Goal: Information Seeking & Learning: Learn about a topic

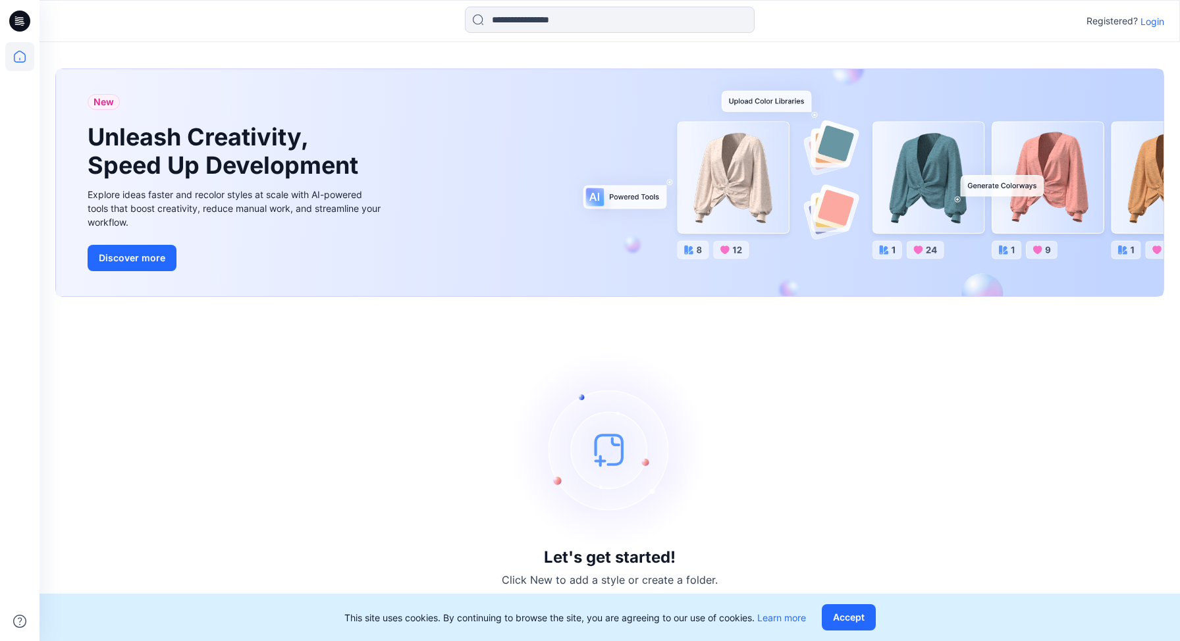
click at [1147, 22] on p "Login" at bounding box center [1152, 21] width 24 height 14
click at [1149, 20] on p "Login" at bounding box center [1152, 21] width 24 height 14
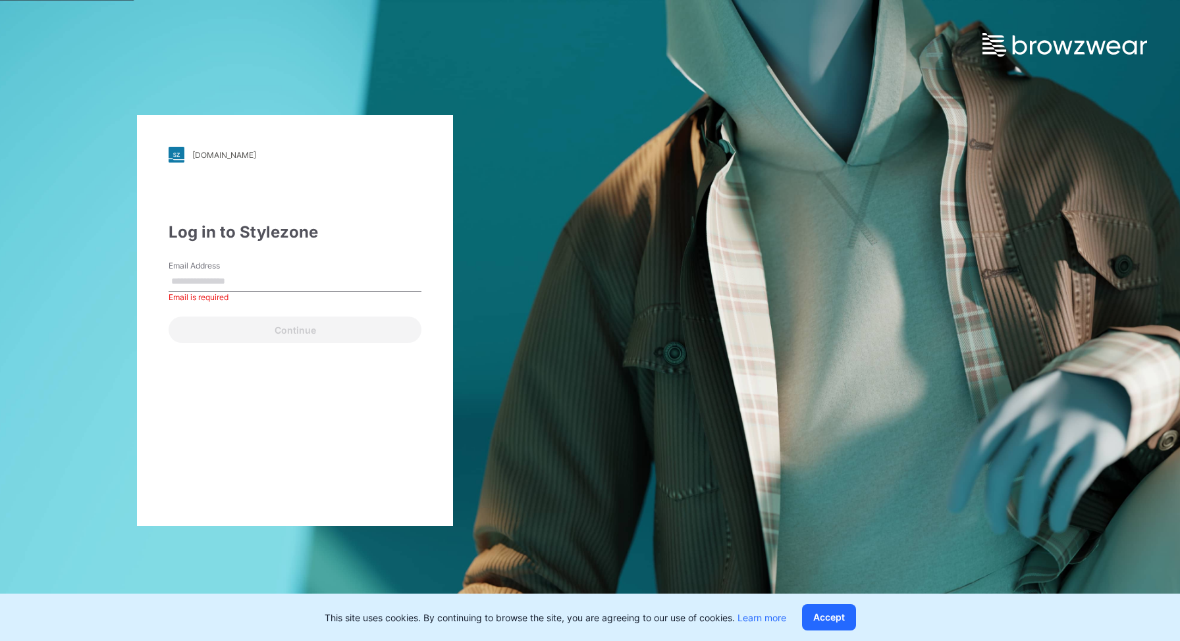
type input "**********"
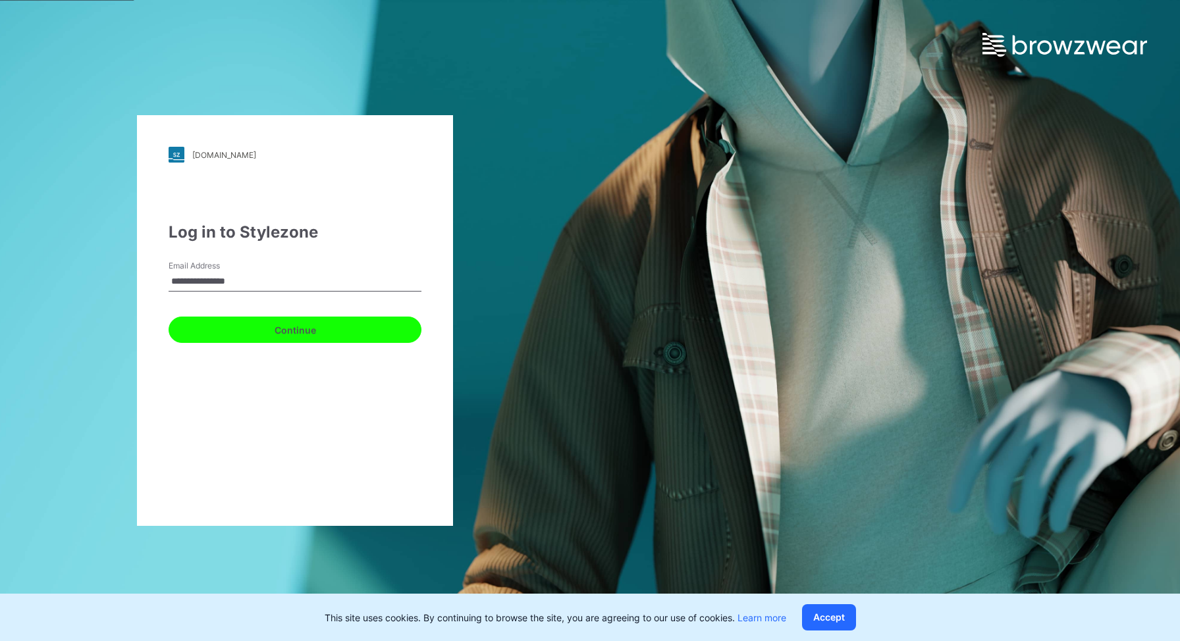
click at [284, 324] on button "Continue" at bounding box center [295, 330] width 253 height 26
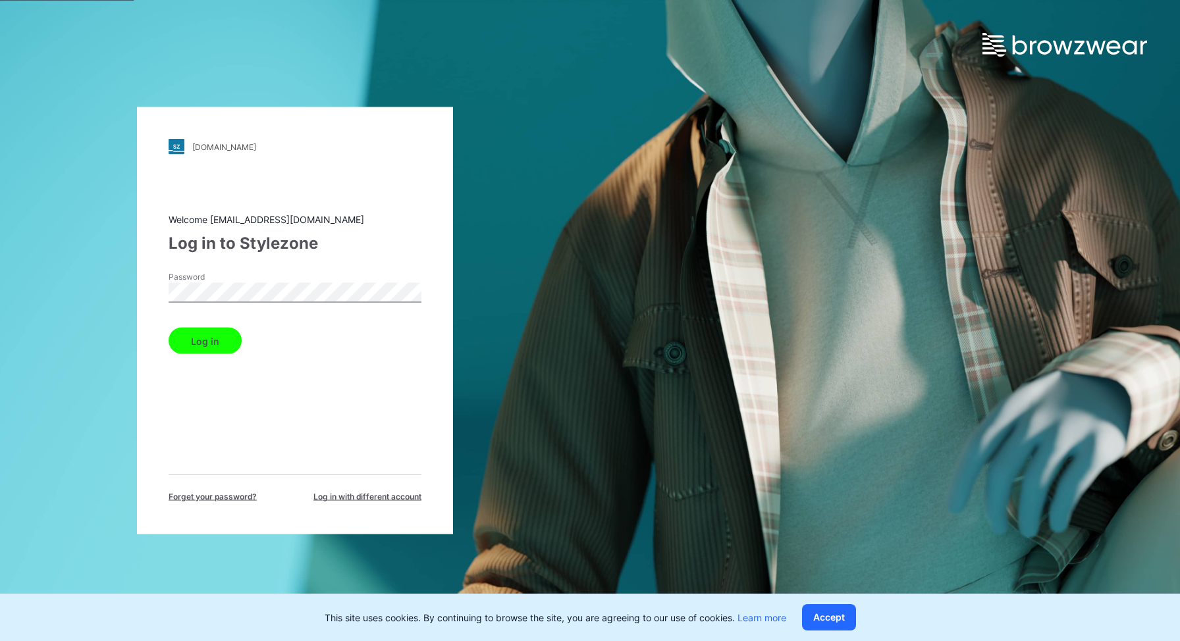
click at [169, 328] on button "Log in" at bounding box center [205, 341] width 73 height 26
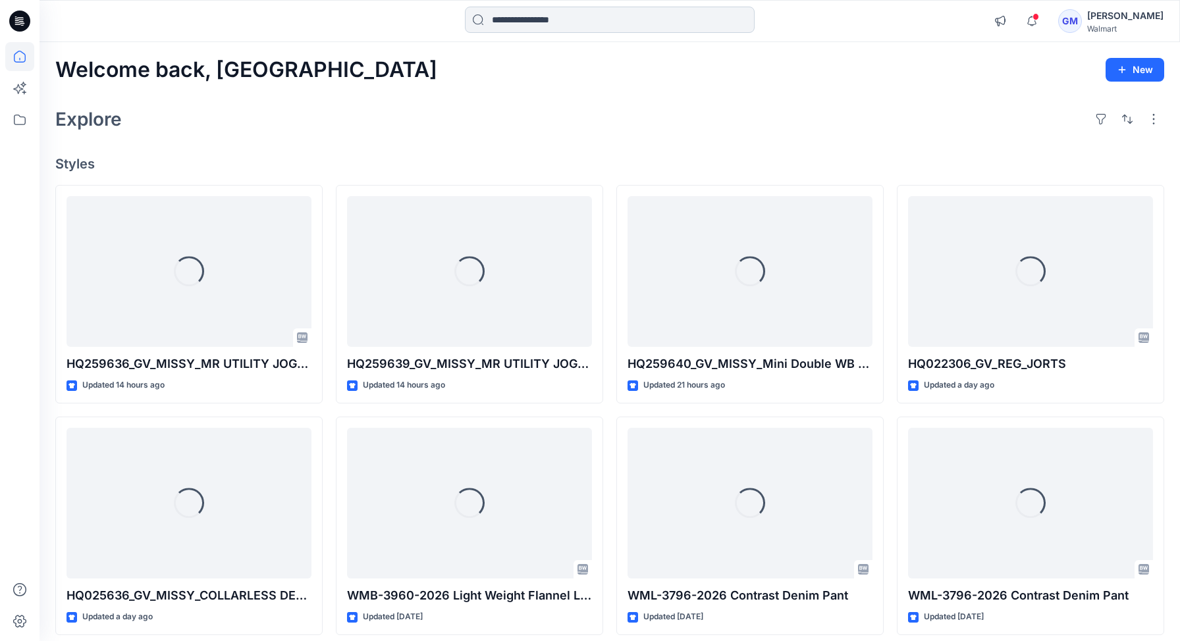
click at [535, 23] on input at bounding box center [610, 20] width 290 height 26
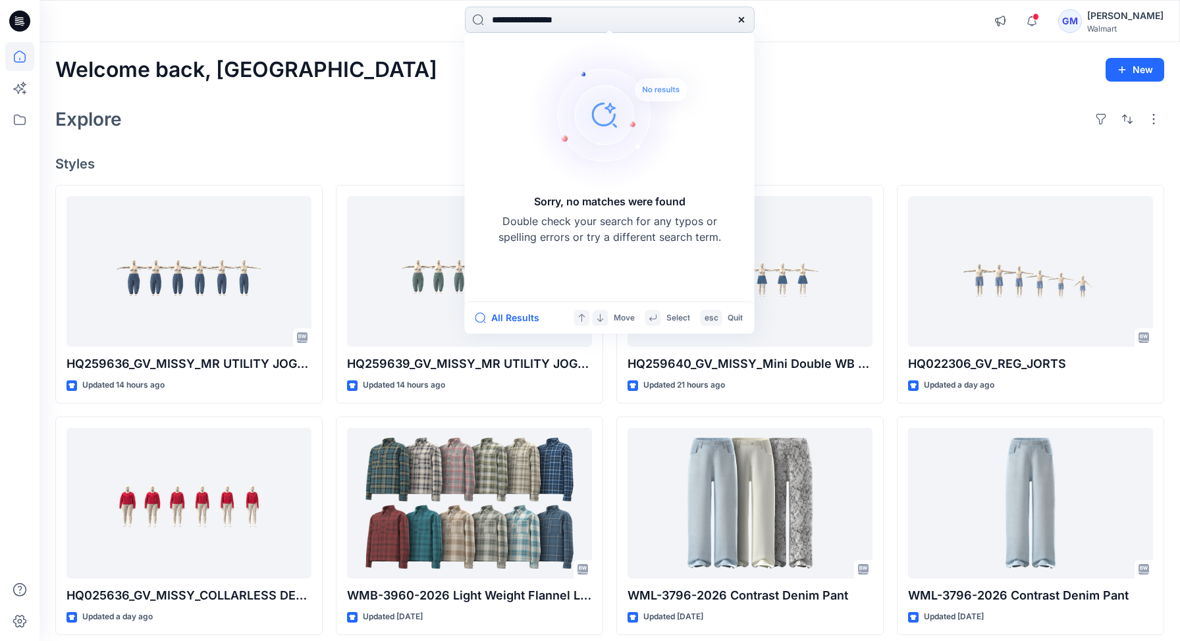
drag, startPoint x: 511, startPoint y: 20, endPoint x: 465, endPoint y: 20, distance: 46.7
click at [465, 20] on input "**********" at bounding box center [610, 20] width 290 height 26
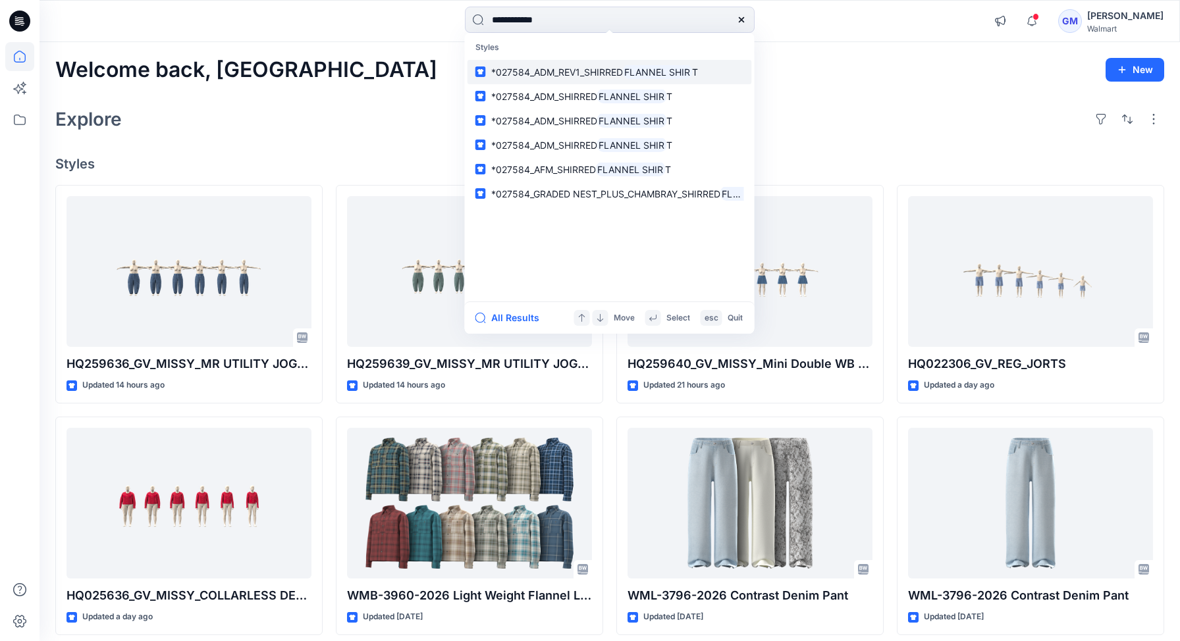
type input "**********"
click at [608, 72] on span "*027584_ADM_REV1_SHIRRED" at bounding box center [557, 71] width 132 height 11
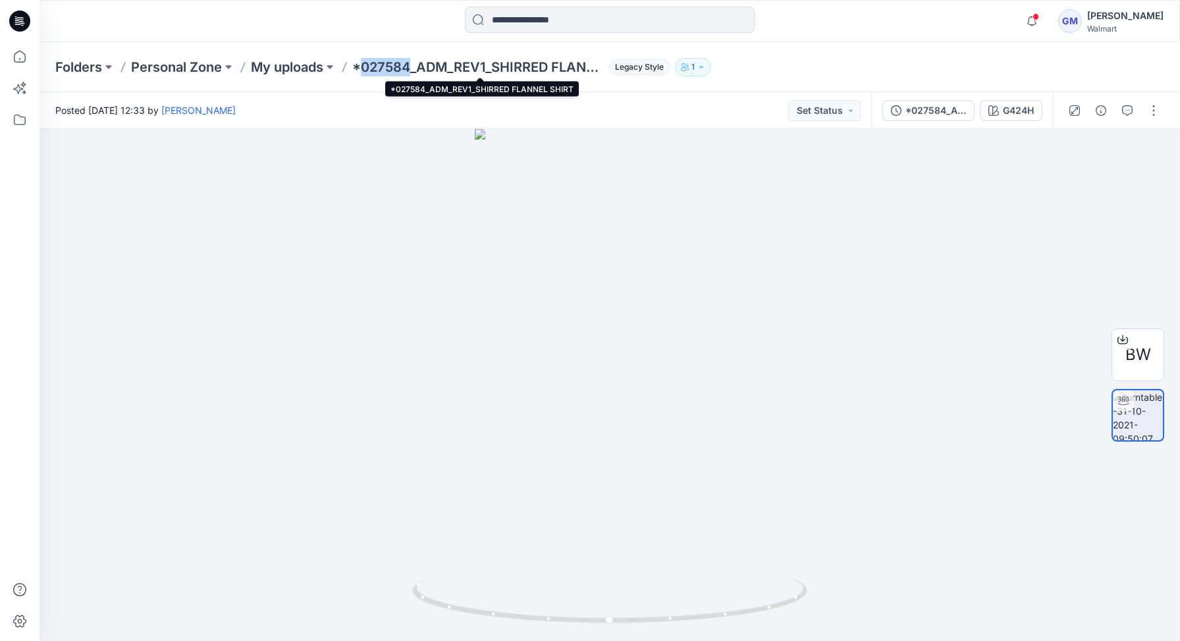
drag, startPoint x: 412, startPoint y: 65, endPoint x: 367, endPoint y: 70, distance: 45.1
click at [365, 72] on p "*027584_ADM_REV1_SHIRRED FLANNEL SHIRT" at bounding box center [477, 67] width 251 height 18
copy p "027584"
click at [527, 21] on input at bounding box center [610, 20] width 290 height 26
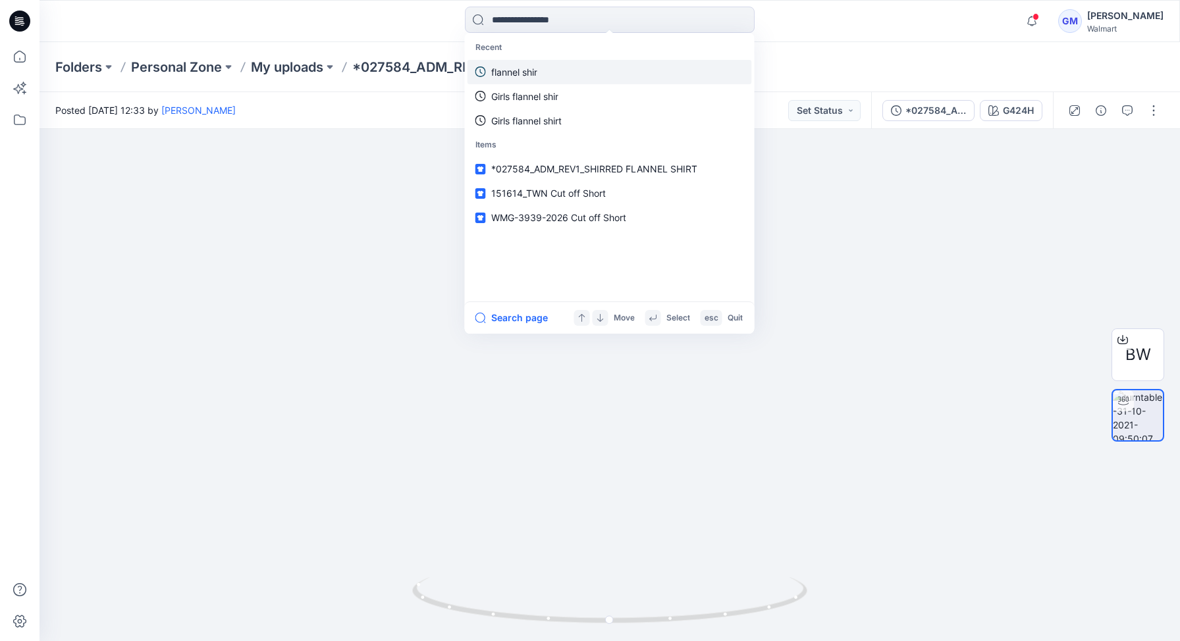
click at [518, 66] on p "flannel shir" at bounding box center [514, 72] width 46 height 14
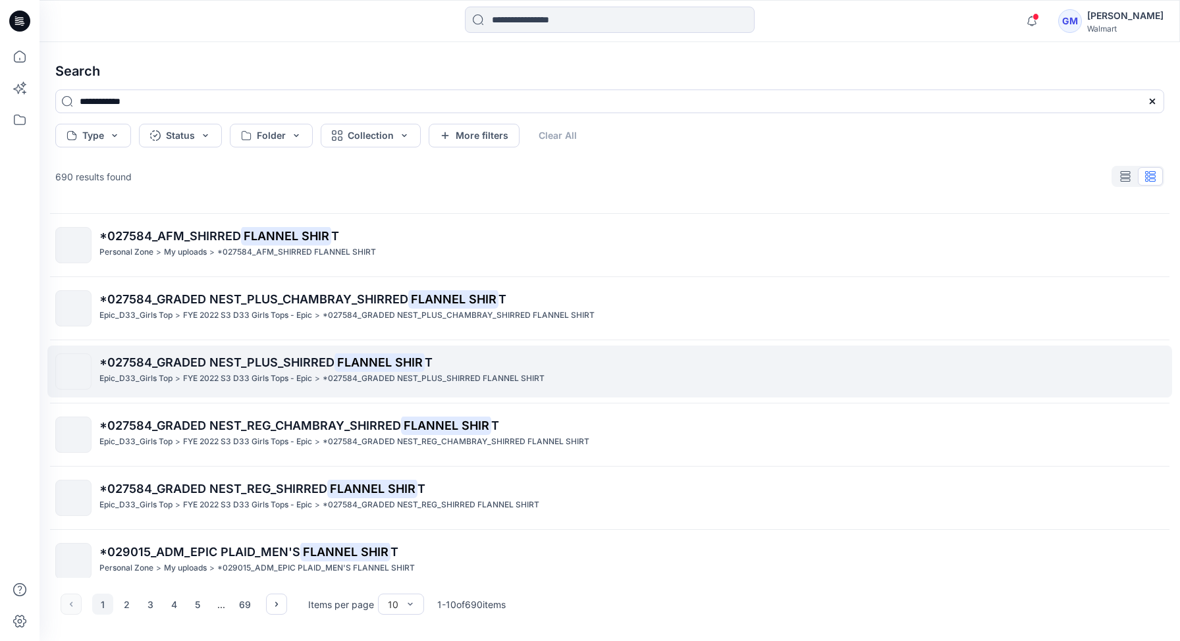
scroll to position [259, 0]
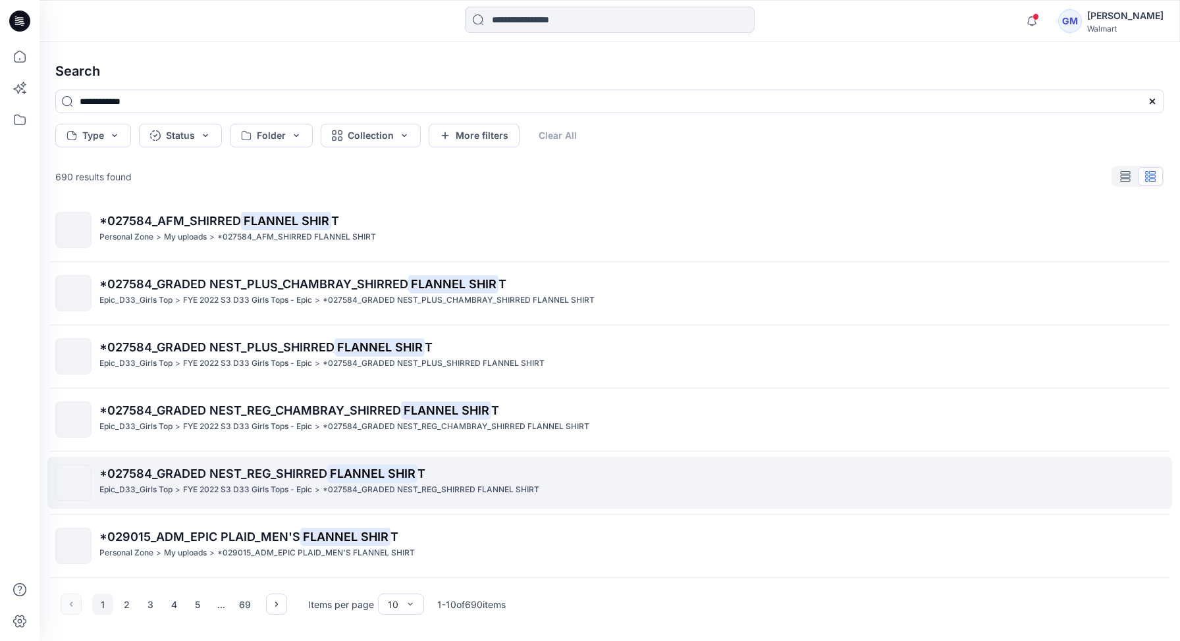
click at [249, 485] on p "FYE 2022 S3 D33 Girls Tops - Epic" at bounding box center [247, 490] width 129 height 14
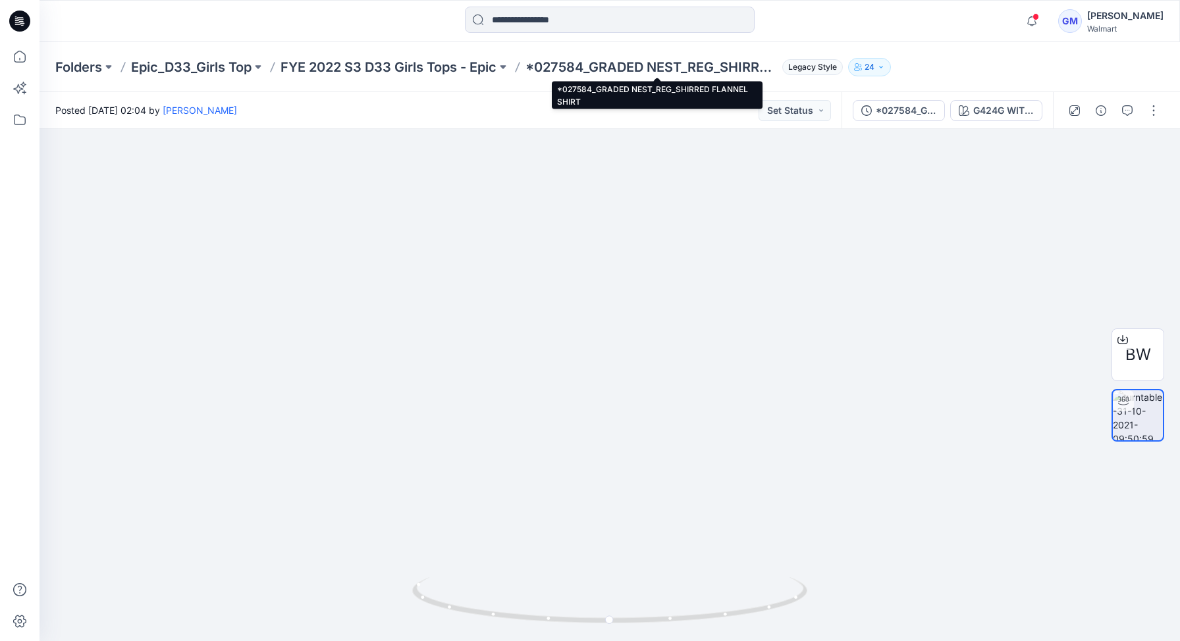
click at [565, 65] on p "*027584_GRADED NEST_REG_SHIRRED FLANNEL SHIRT" at bounding box center [650, 67] width 251 height 18
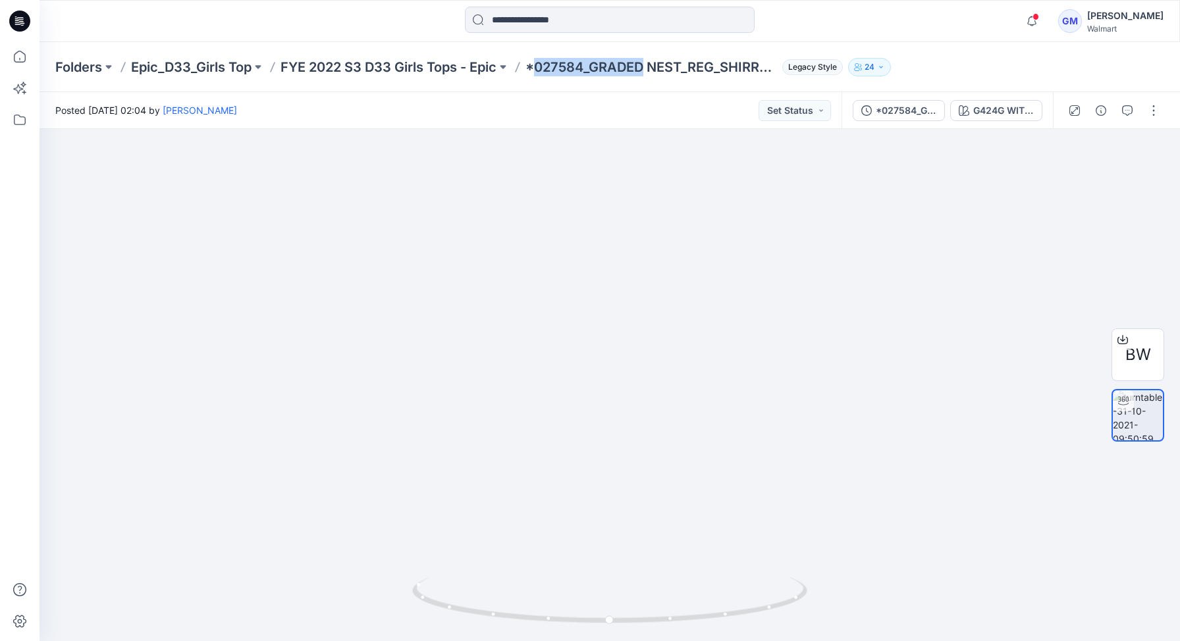
click at [565, 65] on p "*027584_GRADED NEST_REG_SHIRRED FLANNEL SHIRT" at bounding box center [650, 67] width 251 height 18
click at [563, 66] on p "*027584_GRADED NEST_REG_SHIRRED FLANNEL SHIRT" at bounding box center [650, 67] width 251 height 18
drag, startPoint x: 588, startPoint y: 66, endPoint x: 538, endPoint y: 71, distance: 51.0
click at [538, 71] on p "*027584_GRADED NEST_REG_SHIRRED FLANNEL SHIRT" at bounding box center [650, 67] width 251 height 18
copy p "027584"
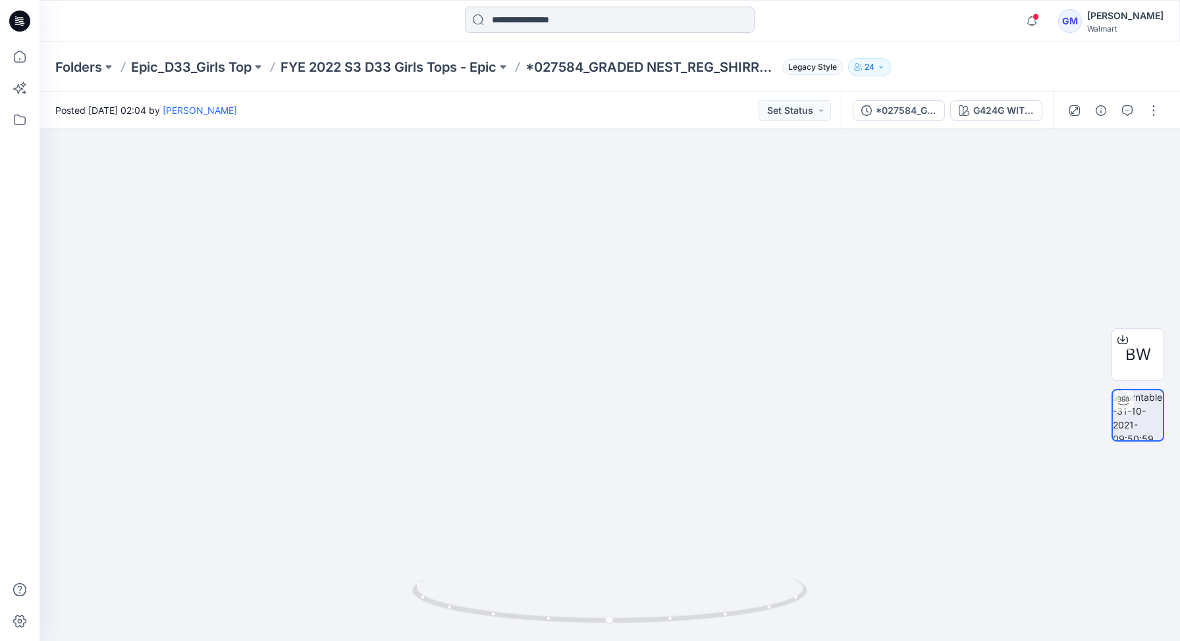
click at [542, 19] on input at bounding box center [610, 20] width 290 height 26
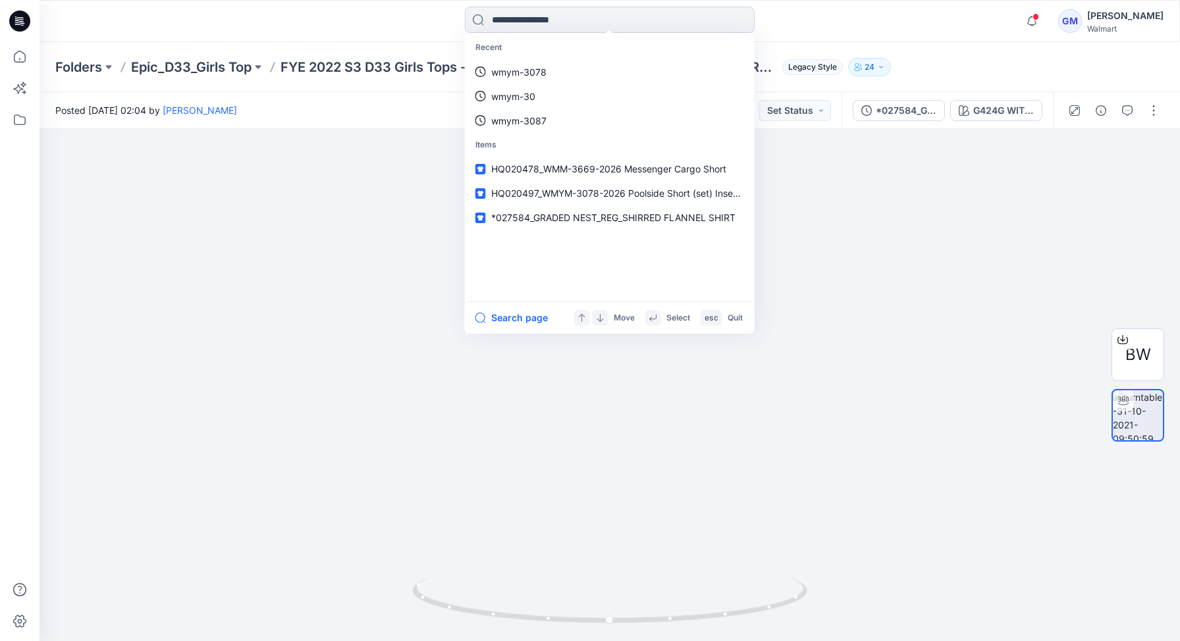
click at [510, 24] on input at bounding box center [610, 20] width 290 height 26
click at [517, 13] on input at bounding box center [610, 20] width 290 height 26
click at [207, 216] on div at bounding box center [609, 385] width 1140 height 512
click at [530, 19] on input at bounding box center [610, 20] width 290 height 26
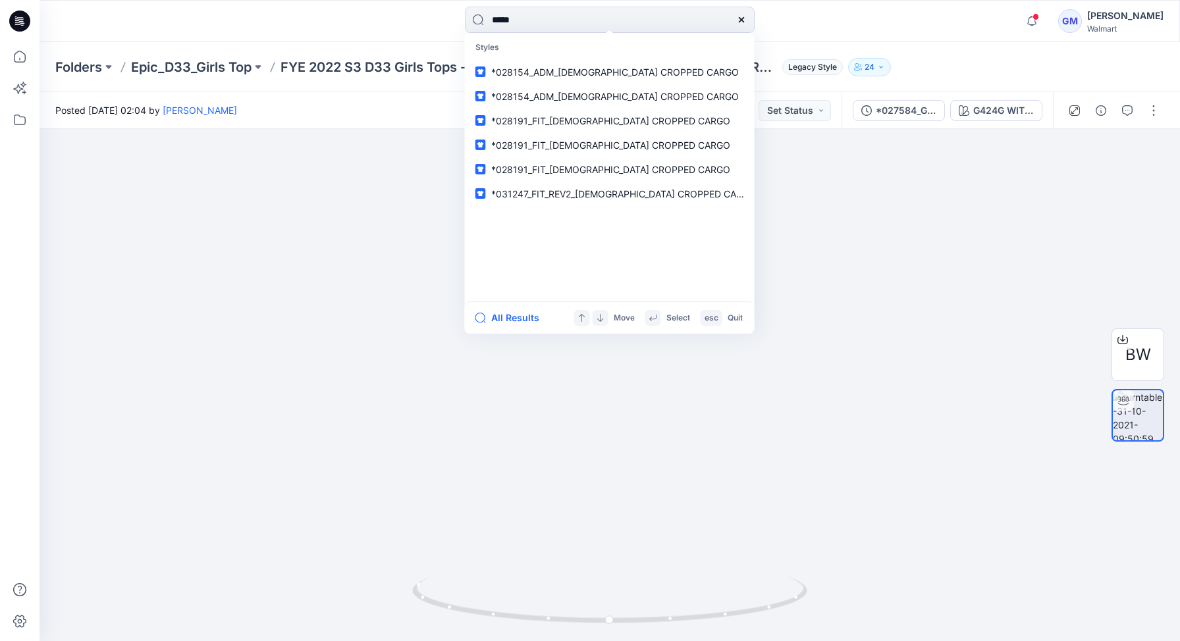
drag, startPoint x: 525, startPoint y: 22, endPoint x: 456, endPoint y: 20, distance: 69.8
click at [456, 20] on div "**** Styles *028154_ADM_[DEMOGRAPHIC_DATA] CROPPED CARGO *028154_ADM_[DEMOGRAPH…" at bounding box center [610, 21] width 570 height 29
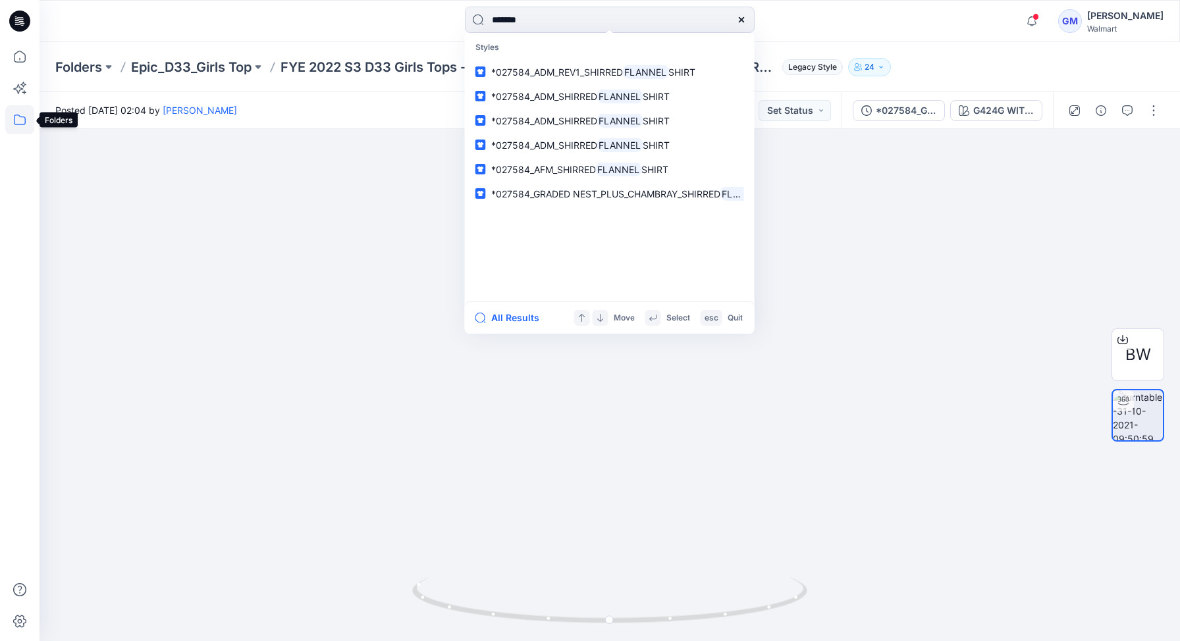
type input "*******"
click at [15, 121] on icon at bounding box center [19, 119] width 29 height 29
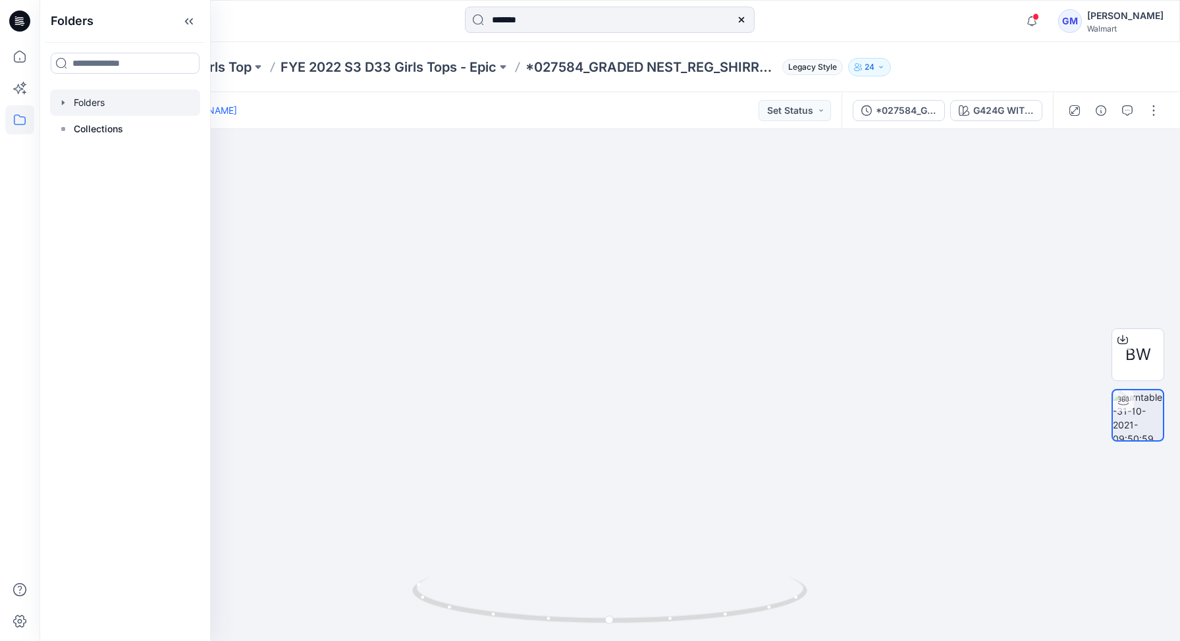
click at [80, 103] on div at bounding box center [125, 103] width 150 height 26
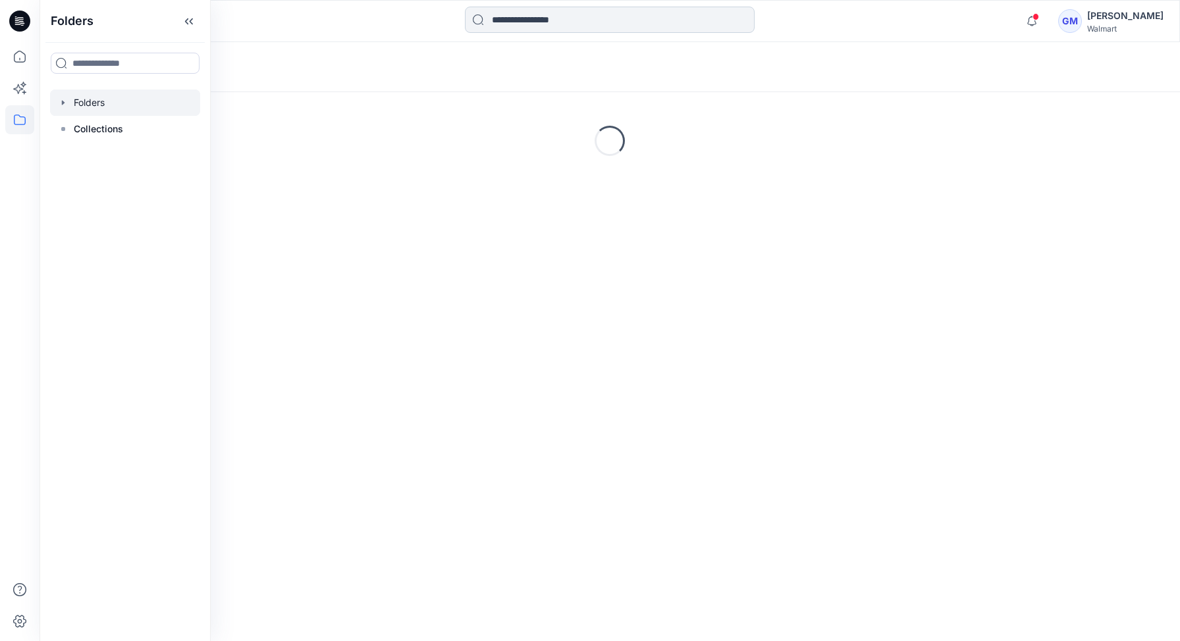
click at [535, 20] on input at bounding box center [610, 20] width 290 height 26
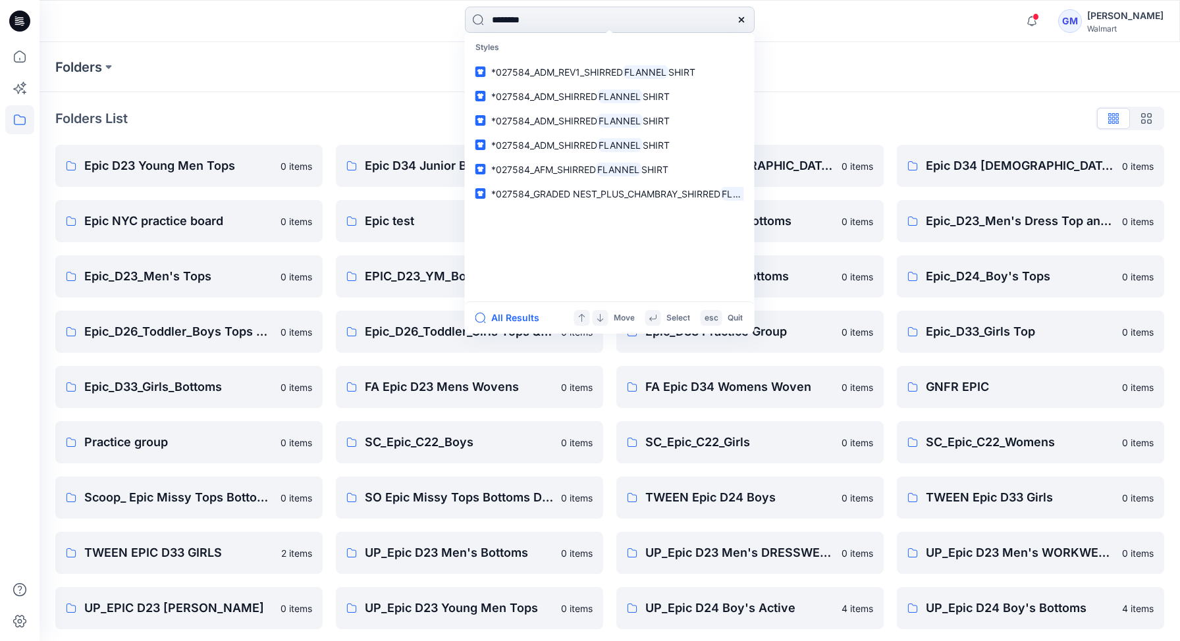
click at [545, 16] on input "*******" at bounding box center [610, 20] width 290 height 26
drag, startPoint x: 538, startPoint y: 20, endPoint x: 437, endPoint y: 13, distance: 101.6
click at [437, 13] on div "******* Styles *027584_ADM_REV1_SHIRRED FLANNEL SHIRT *027584_ADM_SHIRRED FLANN…" at bounding box center [610, 21] width 570 height 29
type input "*******"
click at [881, 76] on div "Folders" at bounding box center [609, 67] width 1140 height 50
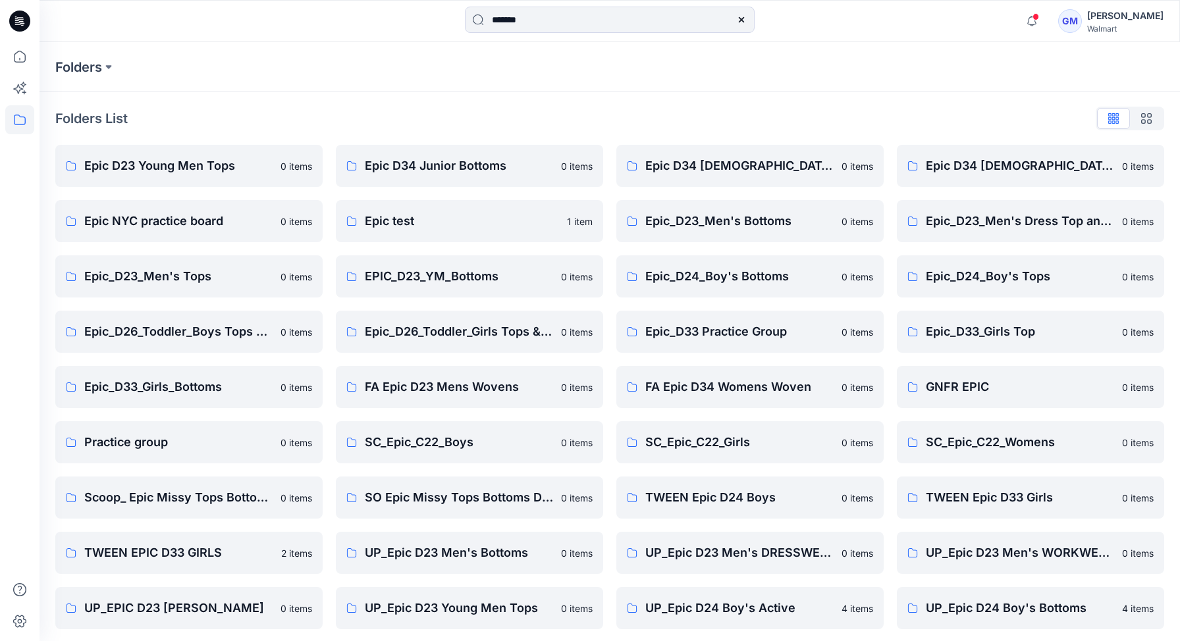
click at [741, 17] on icon at bounding box center [741, 19] width 11 height 11
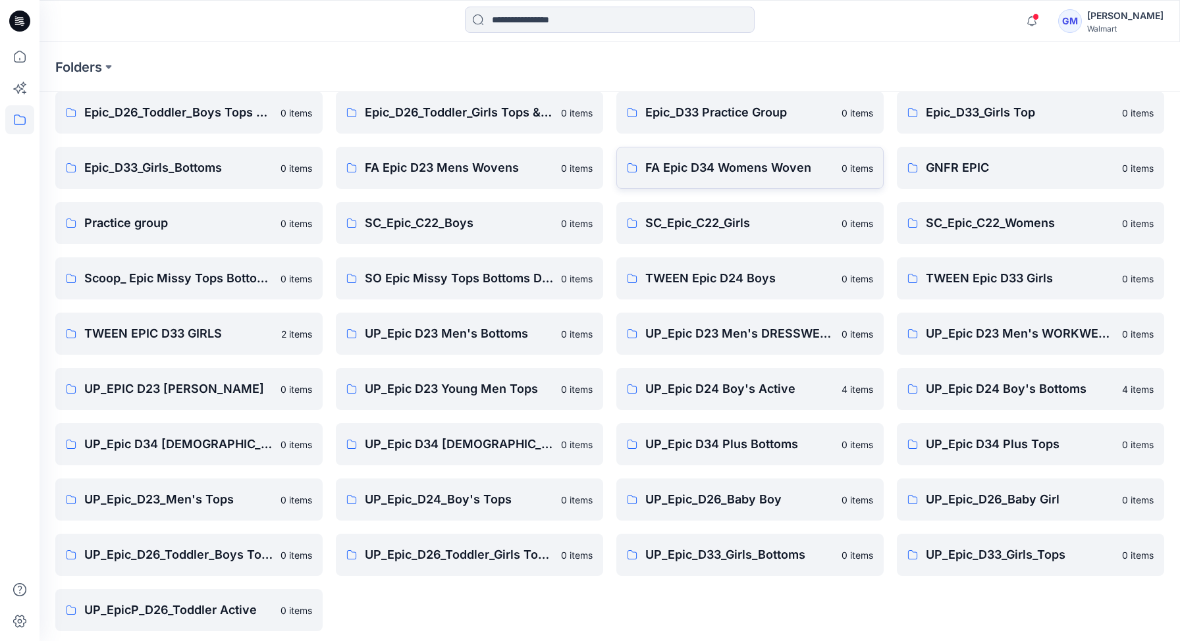
scroll to position [225, 0]
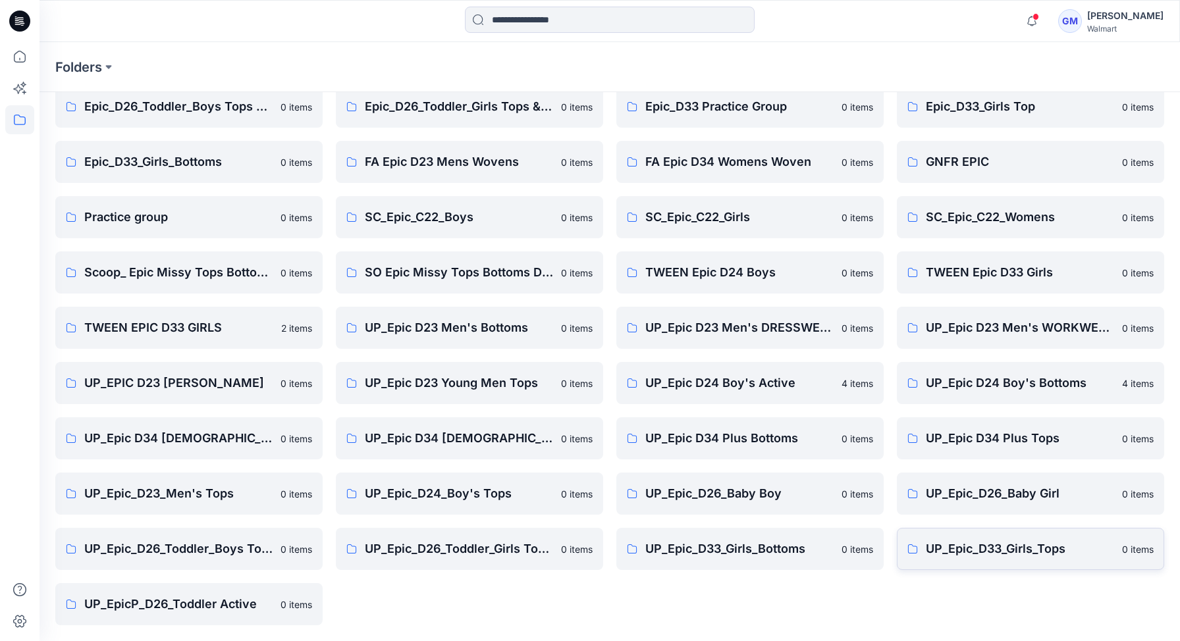
click at [1018, 553] on p "UP_Epic_D33_Girls_Tops" at bounding box center [1020, 549] width 188 height 18
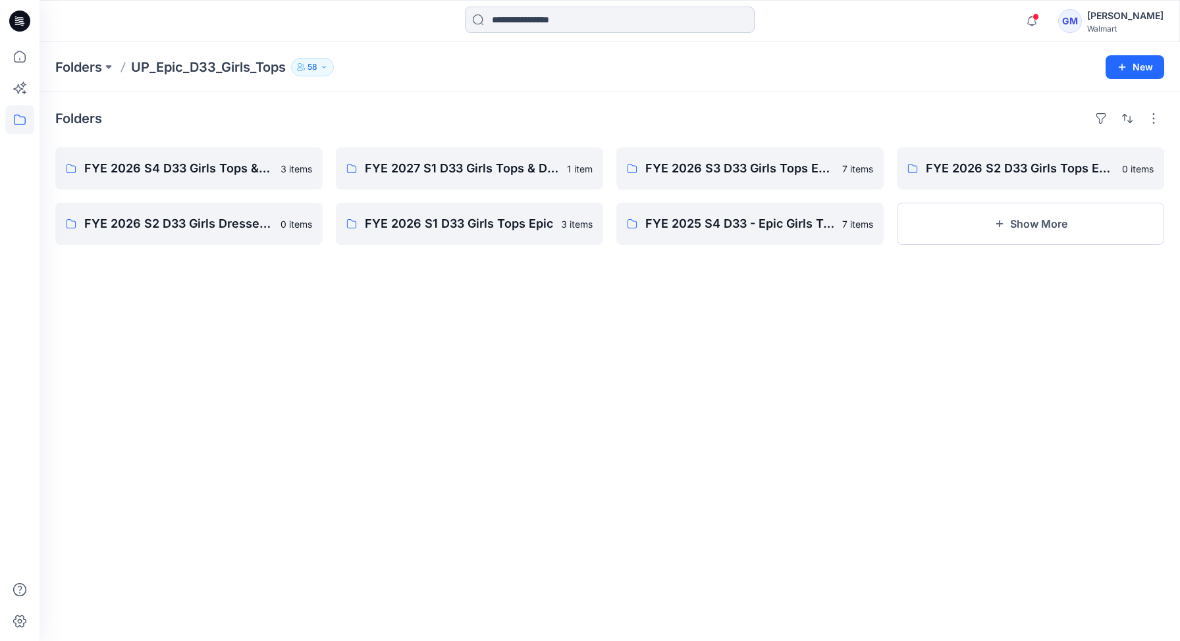
click at [572, 24] on input at bounding box center [610, 20] width 290 height 26
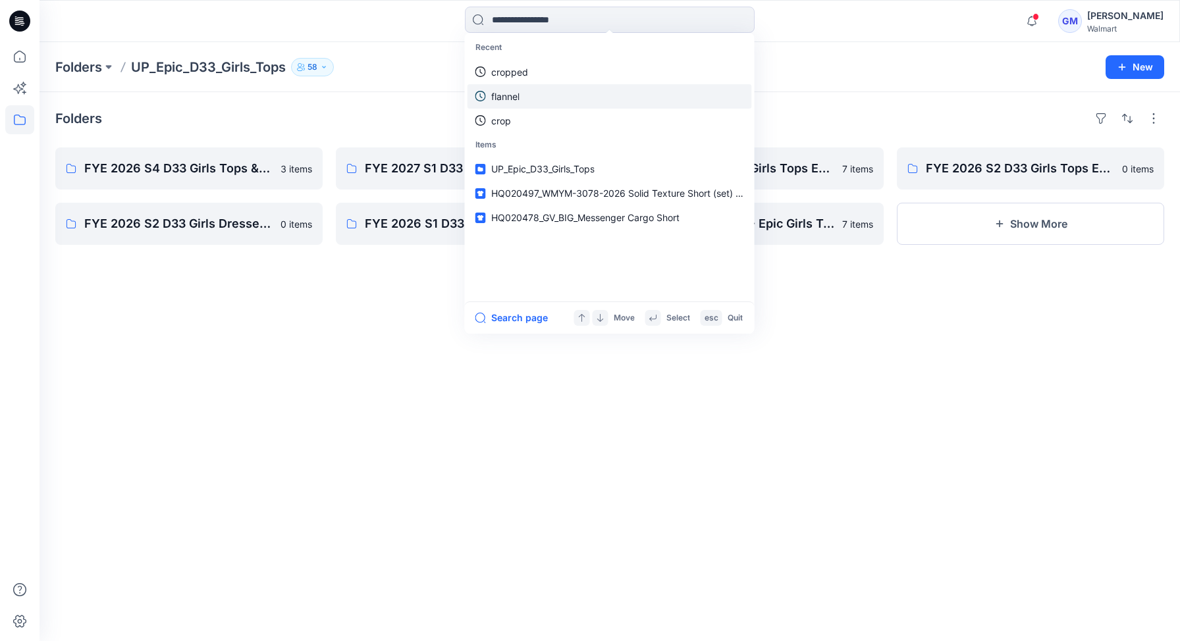
click at [520, 92] on link "flannel" at bounding box center [609, 96] width 284 height 24
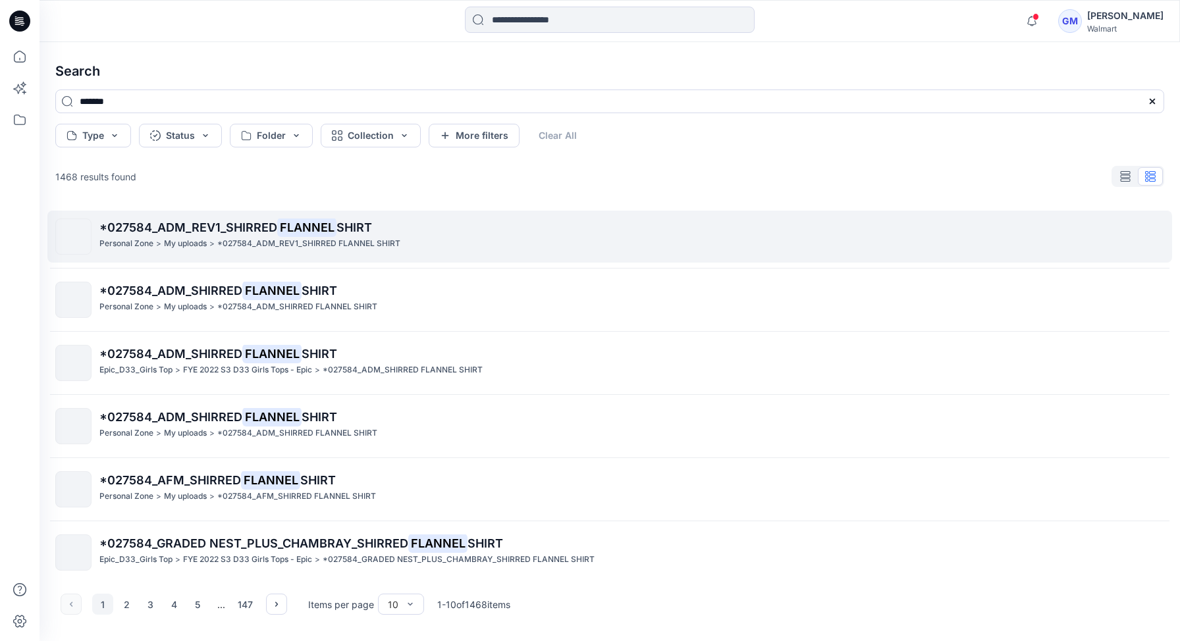
click at [180, 230] on span "*027584_ADM_REV1_SHIRRED" at bounding box center [188, 228] width 178 height 14
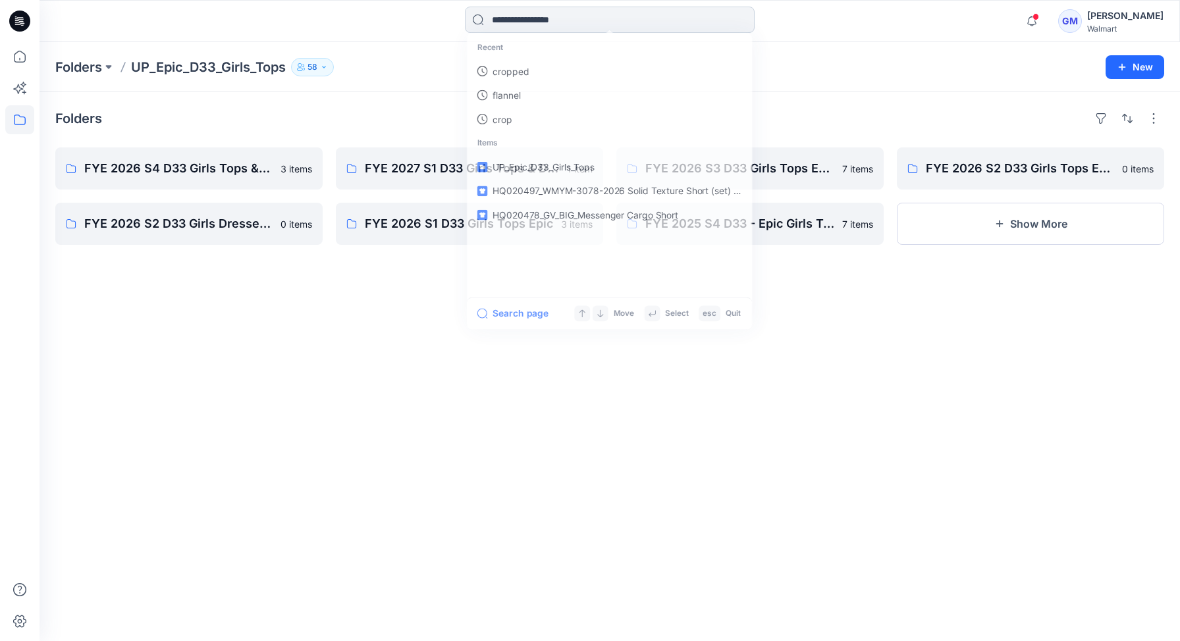
click at [504, 16] on input at bounding box center [610, 20] width 290 height 26
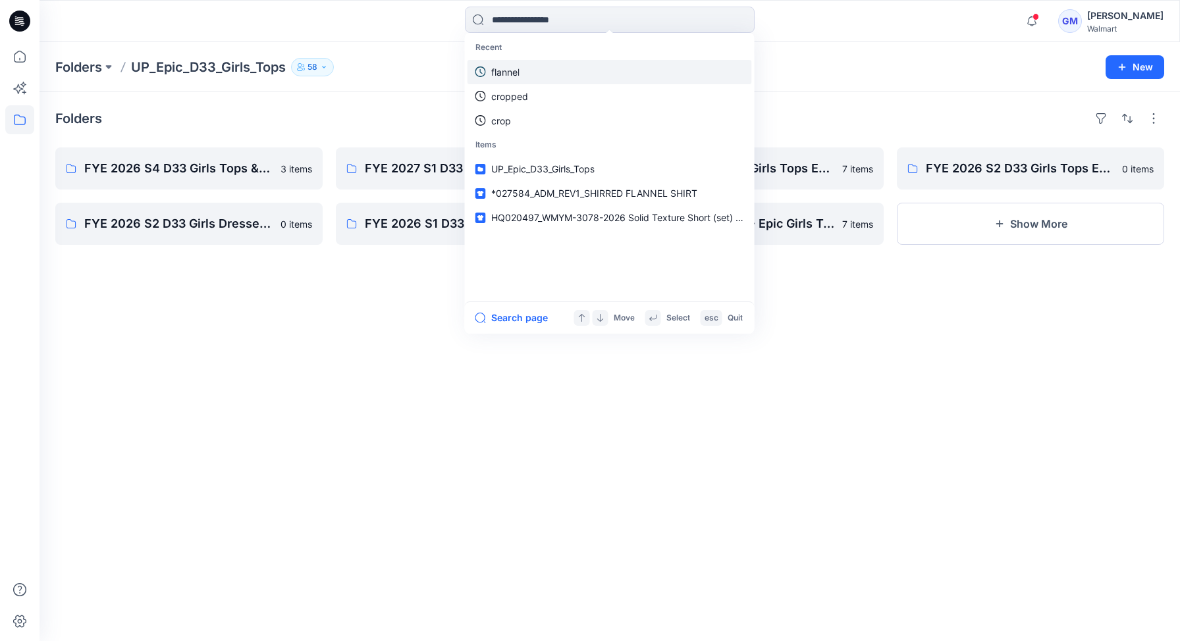
click at [523, 72] on link "flannel" at bounding box center [609, 72] width 284 height 24
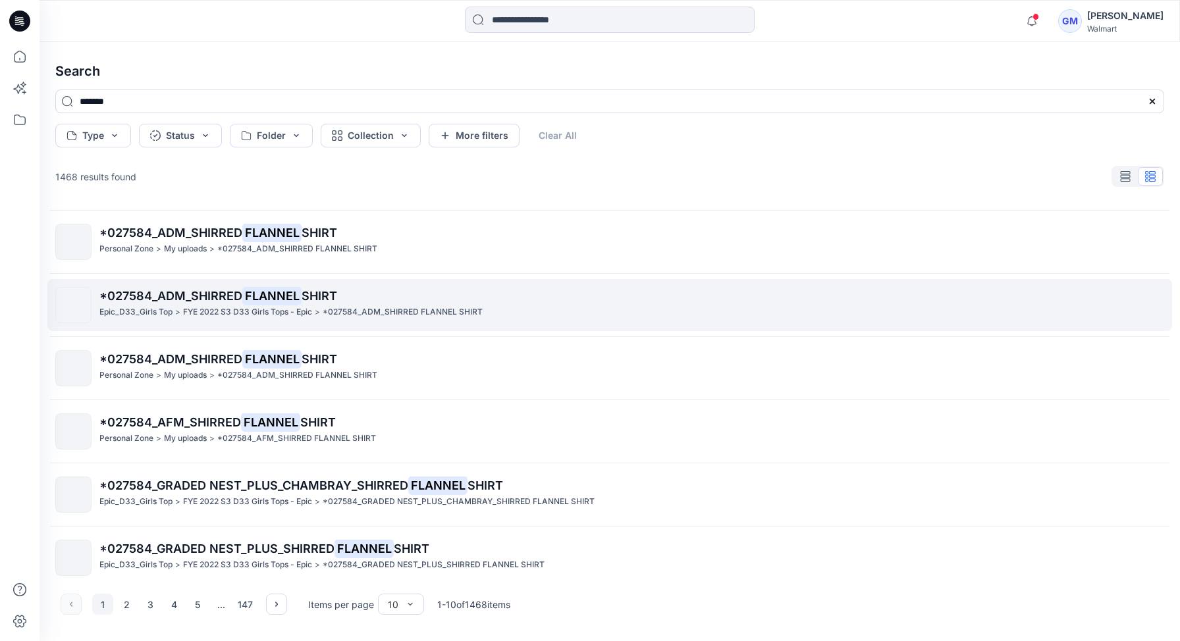
scroll to position [60, 0]
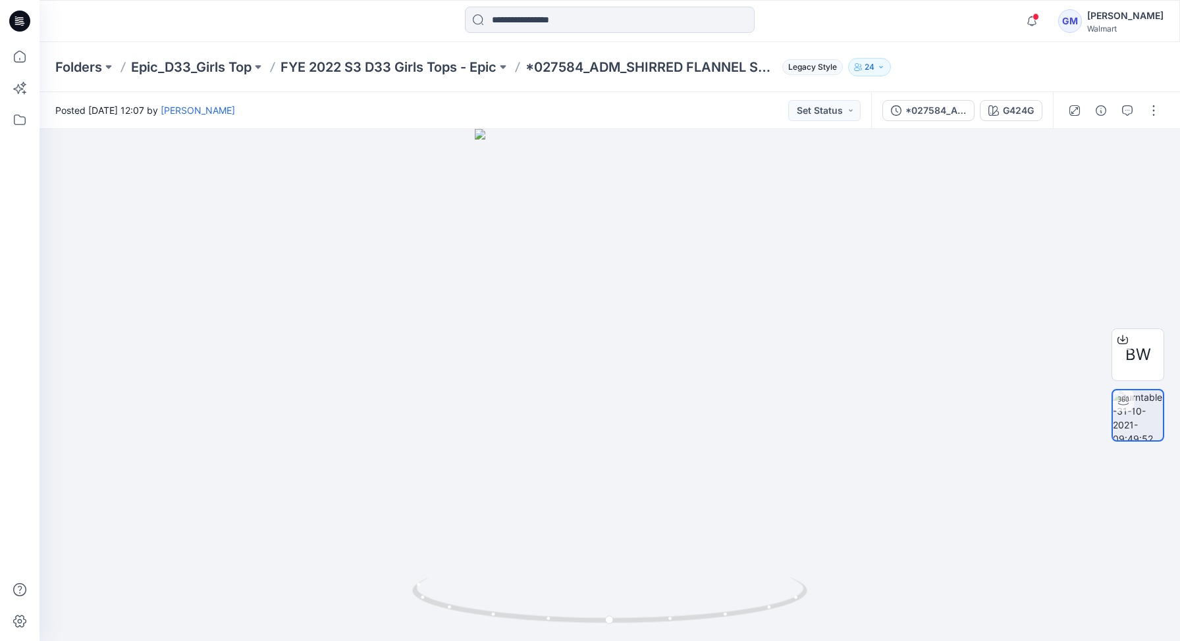
click at [381, 65] on p "FYE 2022 S3 D33 Girls Tops - Epic" at bounding box center [388, 67] width 216 height 18
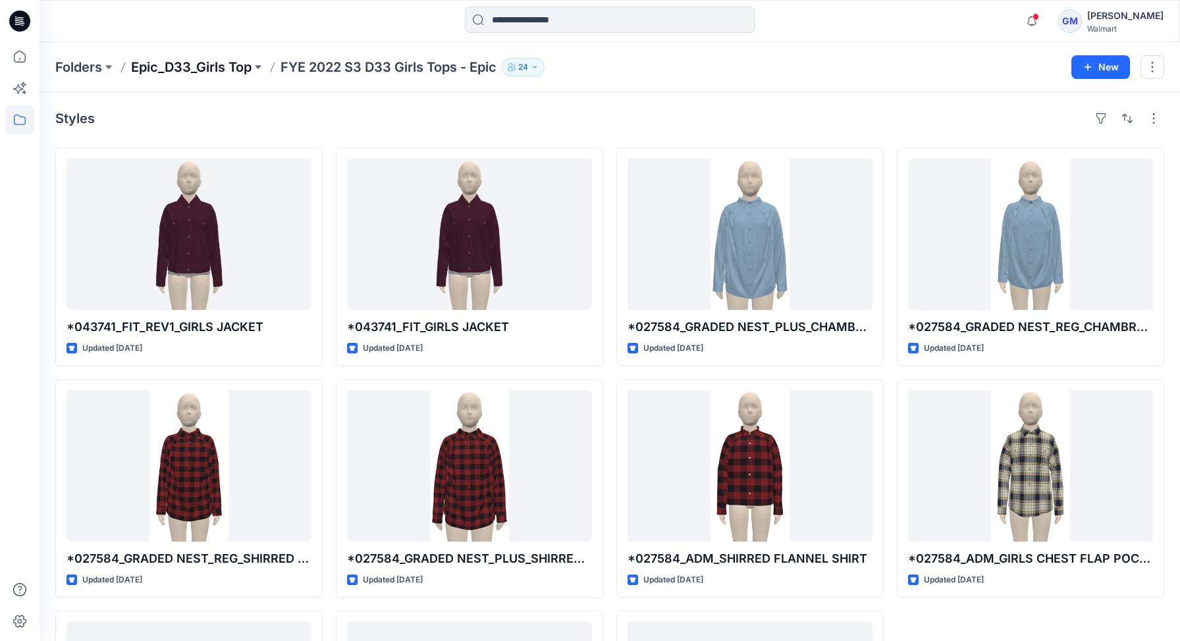
click at [233, 67] on p "Epic_D33_Girls Top" at bounding box center [191, 67] width 120 height 18
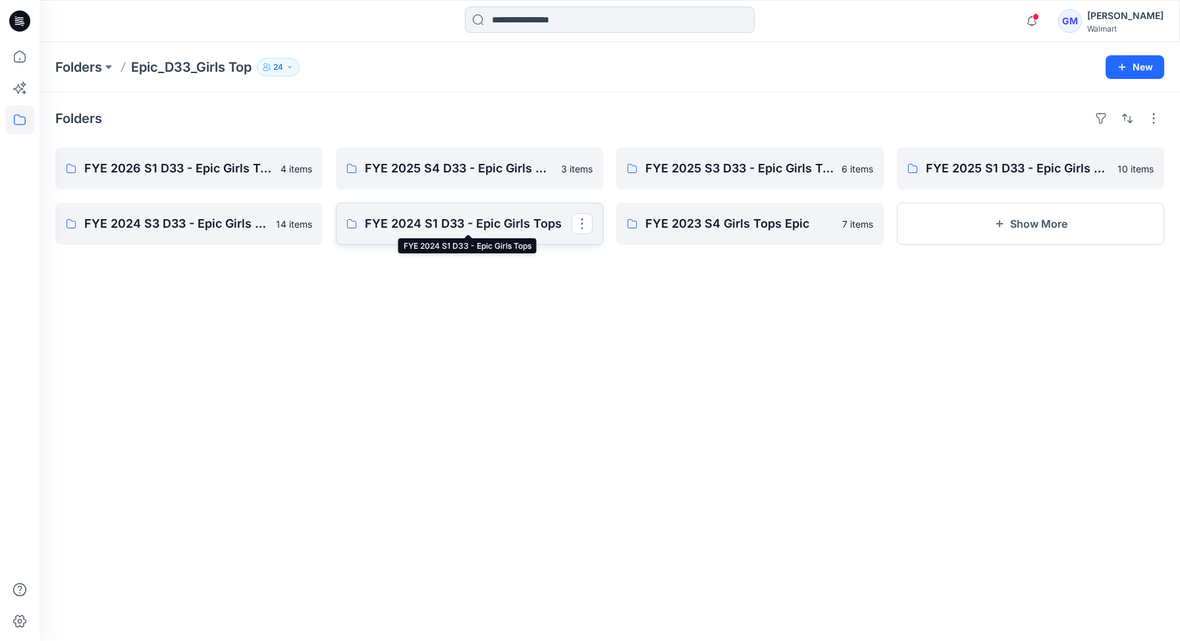
click at [484, 226] on p "FYE 2024 S1 D33 - Epic Girls Tops" at bounding box center [468, 224] width 207 height 18
click at [204, 225] on p "FYE 2024 S3 D33 - Epic Girls Tops" at bounding box center [187, 224] width 207 height 18
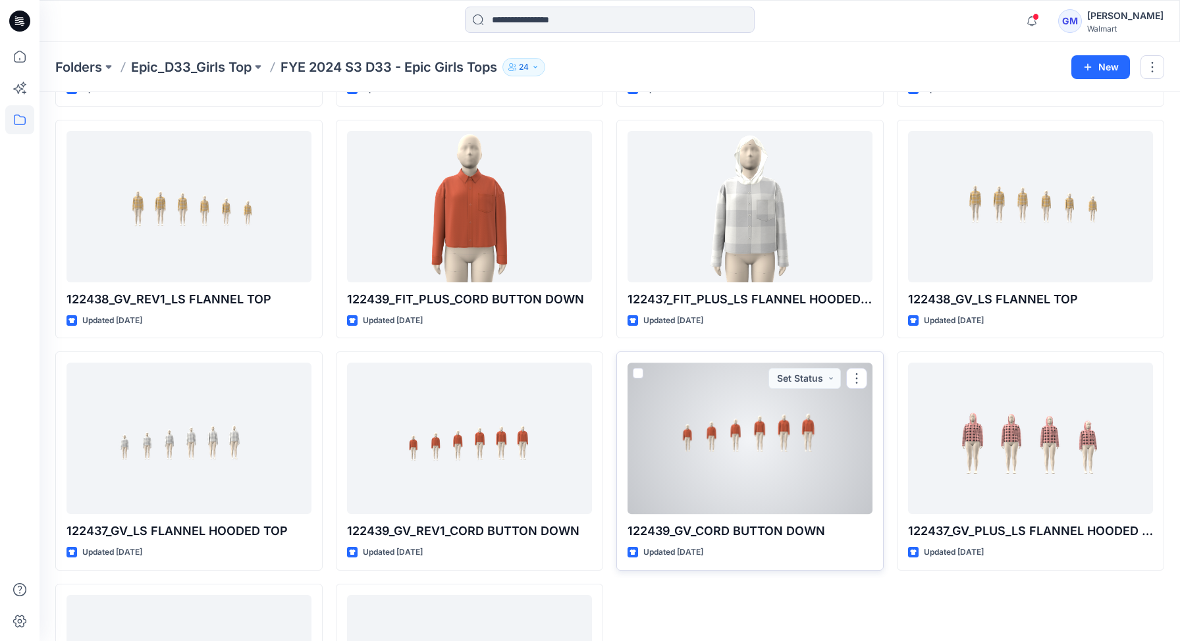
scroll to position [262, 0]
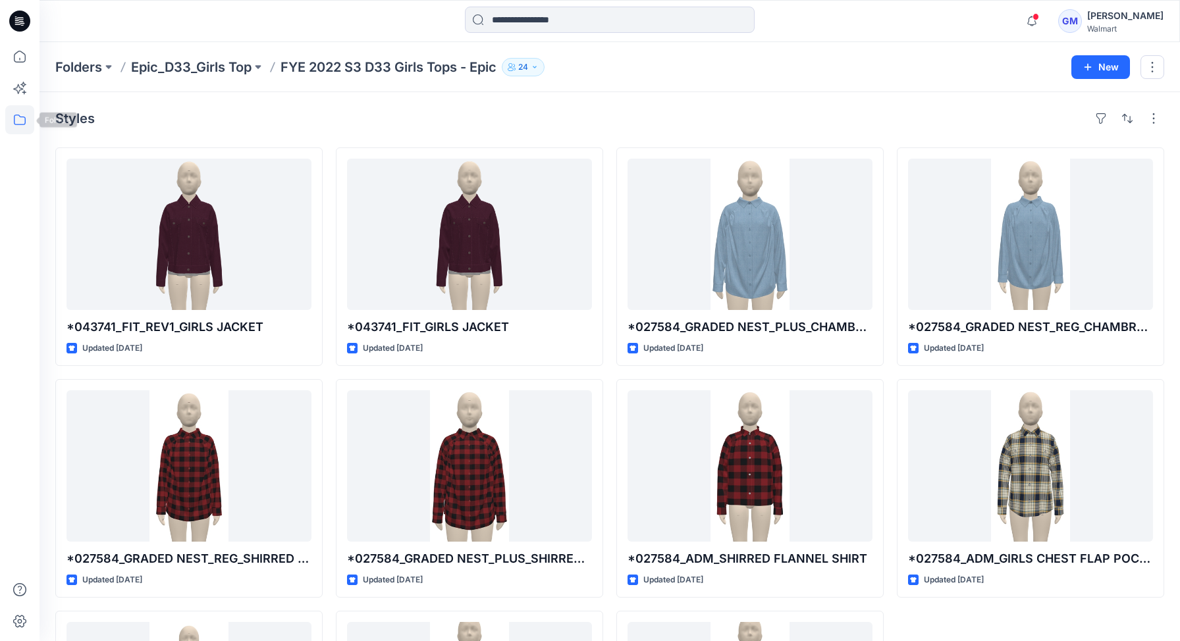
click at [19, 117] on icon at bounding box center [20, 120] width 12 height 11
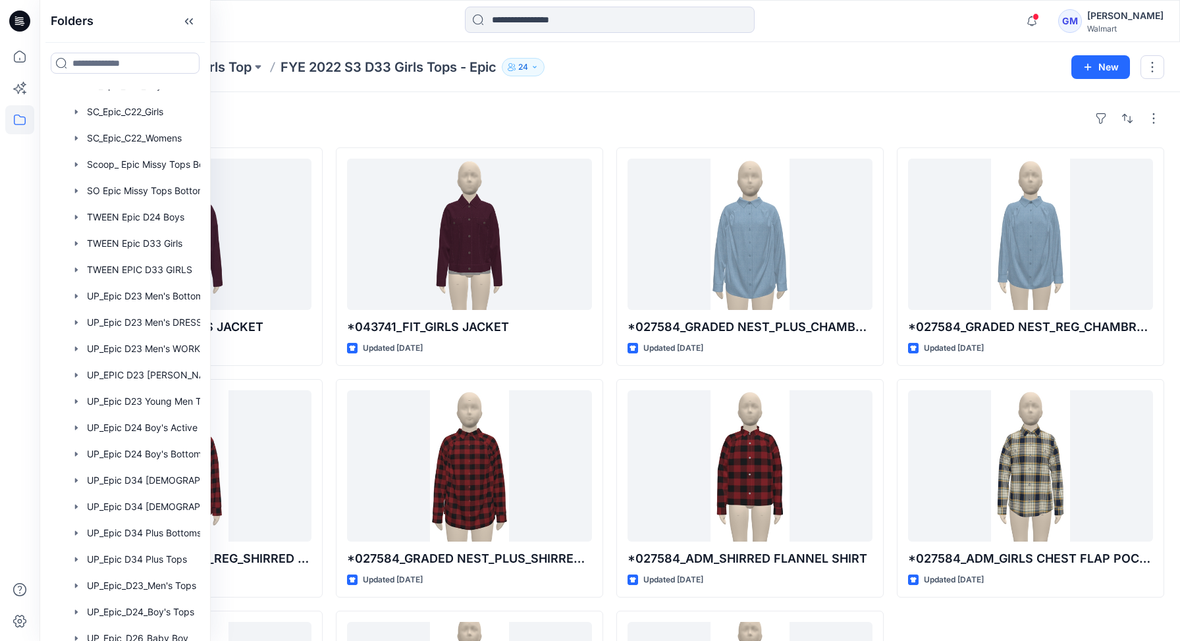
scroll to position [1141, 0]
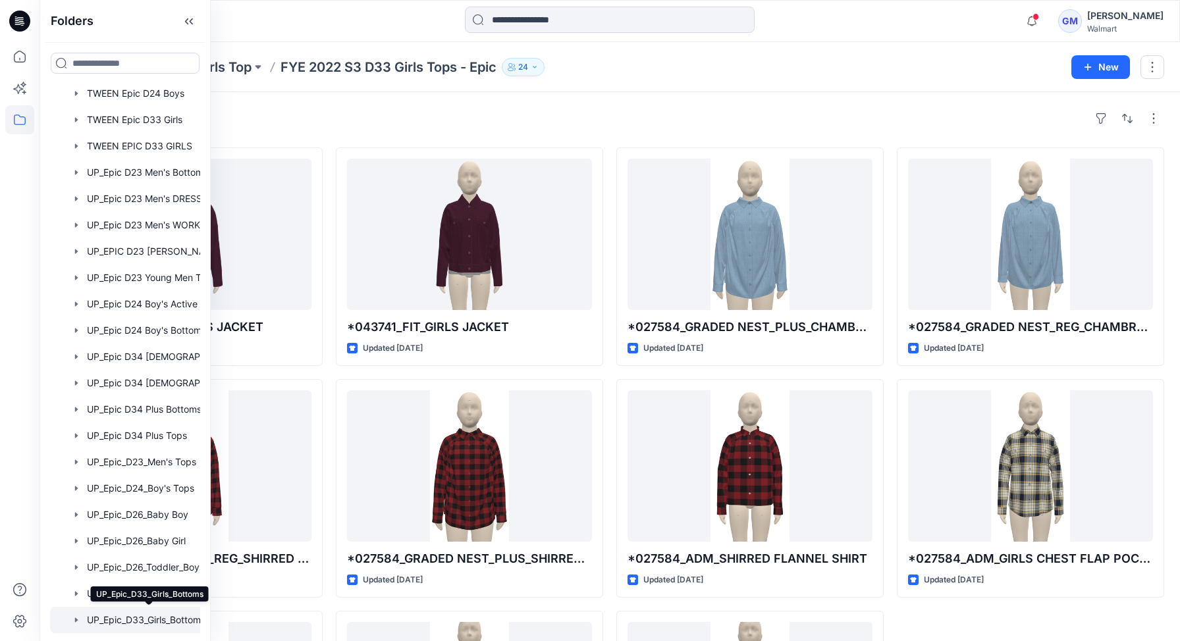
click at [147, 617] on div at bounding box center [148, 620] width 197 height 26
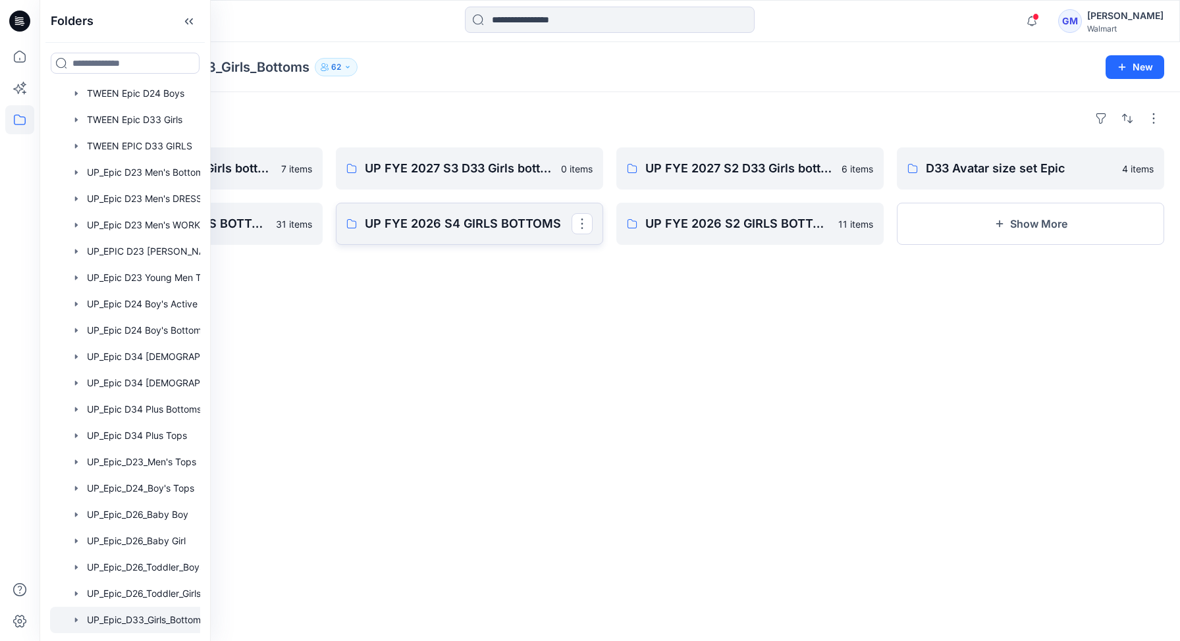
click at [492, 231] on p "UP FYE 2026 S4 GIRLS BOTTOMS" at bounding box center [468, 224] width 207 height 18
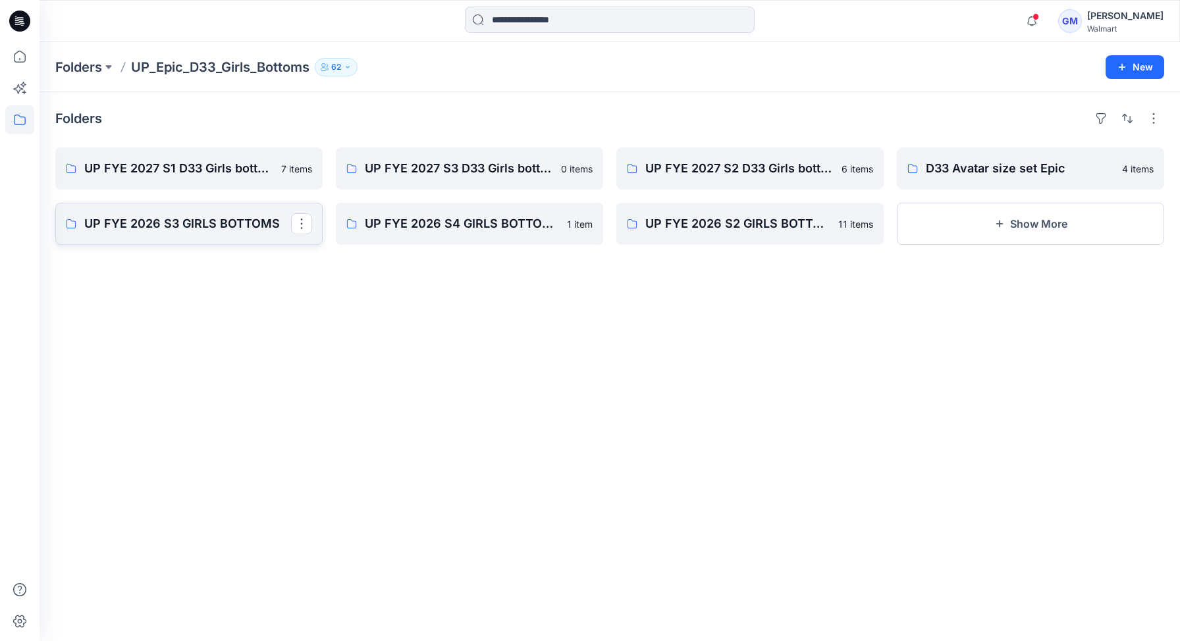
click at [215, 218] on p "UP FYE 2026 S3 GIRLS BOTTOMS" at bounding box center [187, 224] width 207 height 18
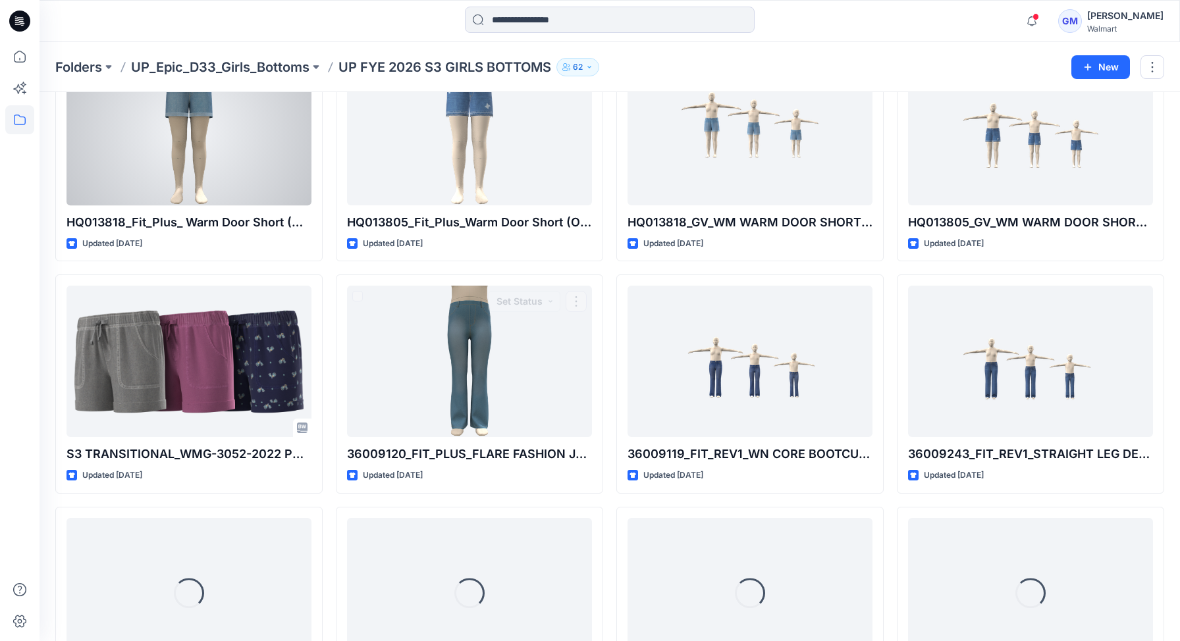
scroll to position [338, 0]
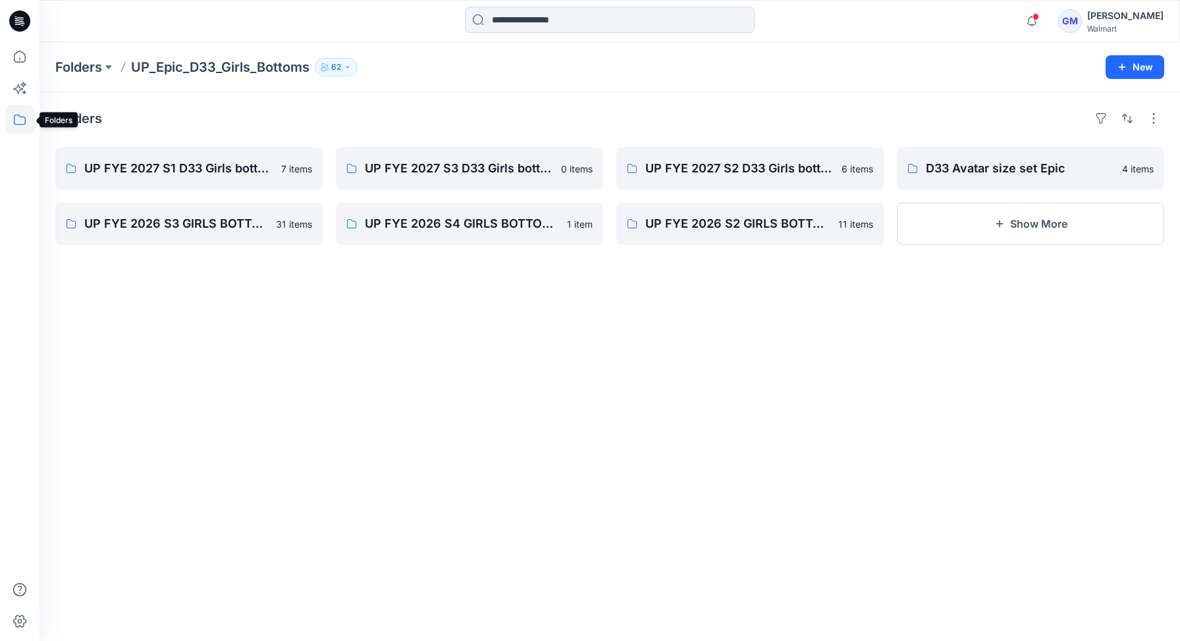
click at [18, 121] on icon at bounding box center [19, 119] width 29 height 29
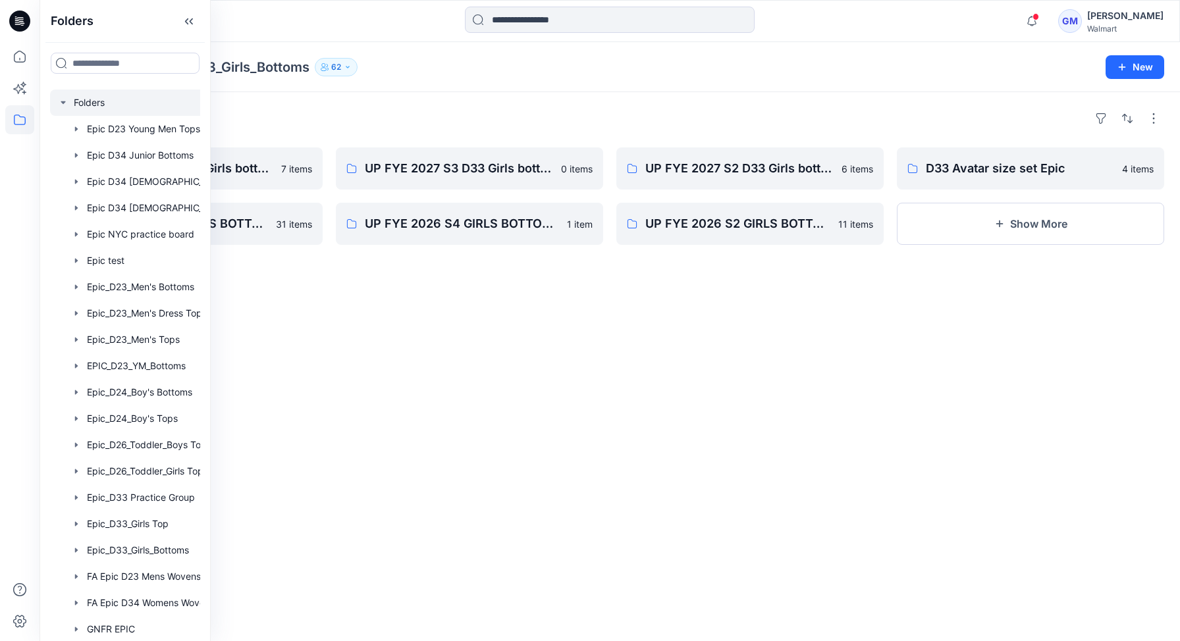
click at [93, 104] on div at bounding box center [142, 103] width 184 height 26
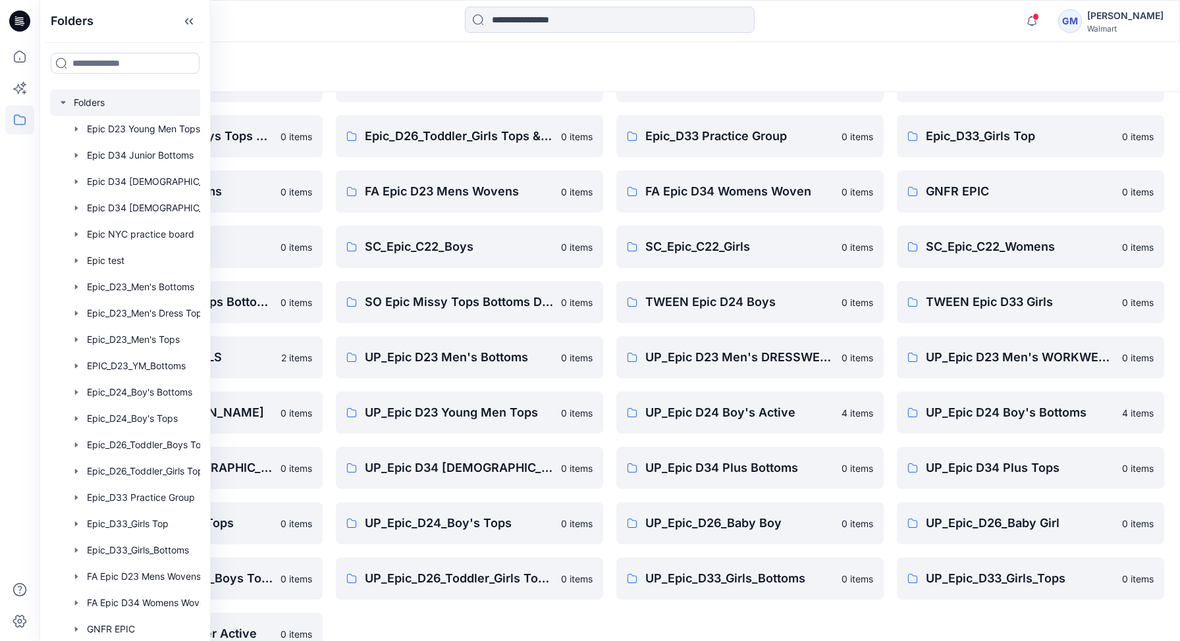
scroll to position [225, 0]
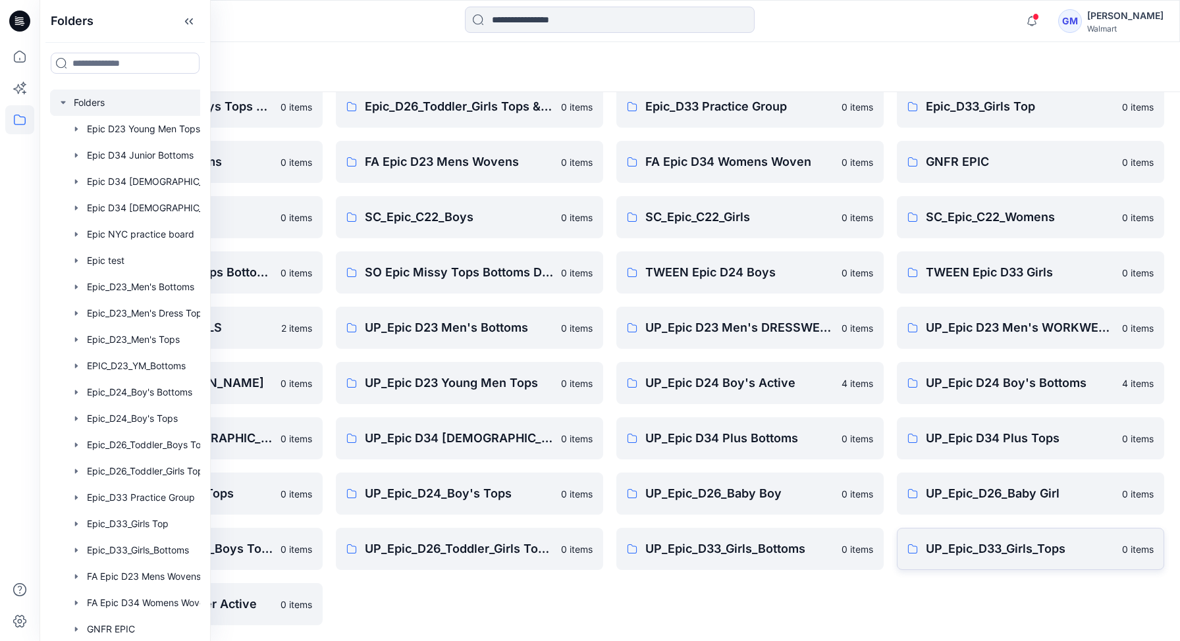
click at [1014, 553] on p "UP_Epic_D33_Girls_Tops" at bounding box center [1020, 549] width 188 height 18
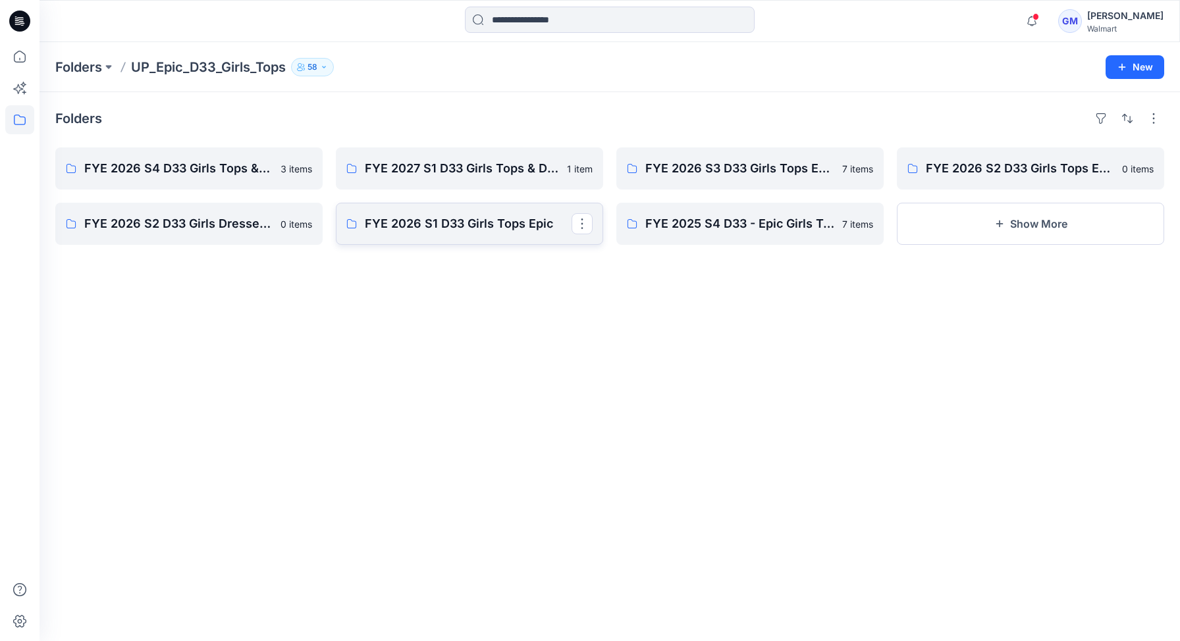
click at [497, 225] on p "FYE 2026 S1 D33 Girls Tops Epic" at bounding box center [468, 224] width 207 height 18
click at [215, 224] on p "FYE 2026 S2 D33 Girls Dresses Epic" at bounding box center [187, 224] width 207 height 18
click at [994, 174] on p "FYE 2026 S2 D33 Girls Tops Epic" at bounding box center [1029, 168] width 207 height 18
click at [727, 168] on p "FYE 2026 S3 D33 Girls Tops Epic" at bounding box center [748, 168] width 207 height 18
click at [409, 170] on p "FYE 2027 S1 D33 Girls Tops & Dresses Epic Design" at bounding box center [468, 168] width 207 height 18
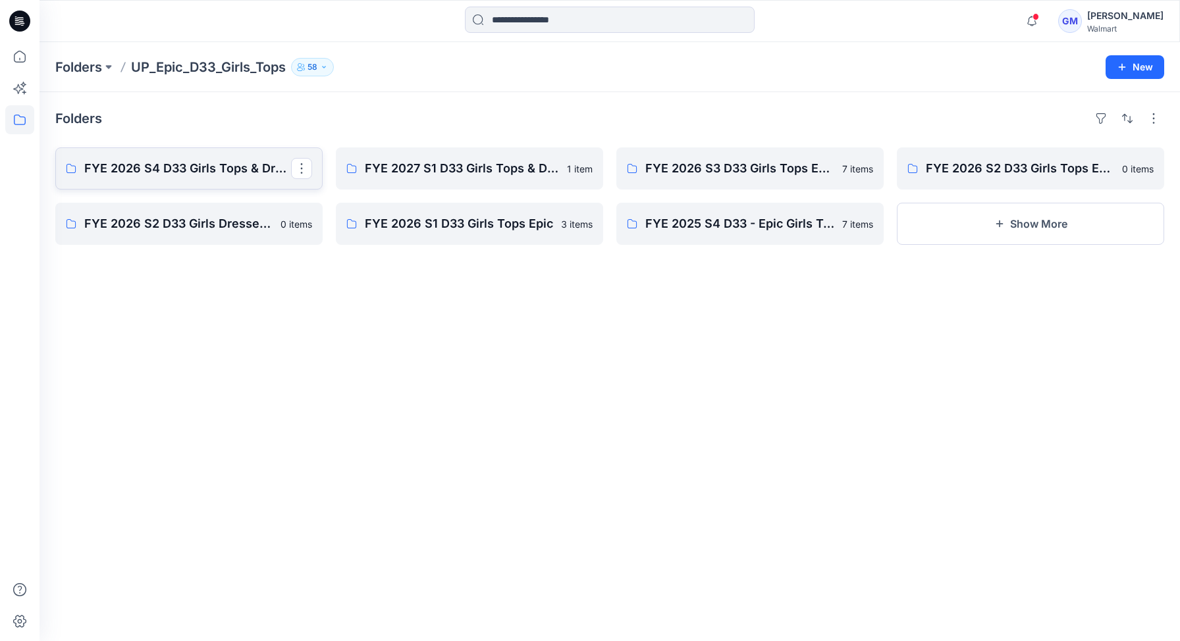
click at [176, 162] on p "FYE 2026 S4 D33 Girls Tops & Dress Epic" at bounding box center [187, 168] width 207 height 18
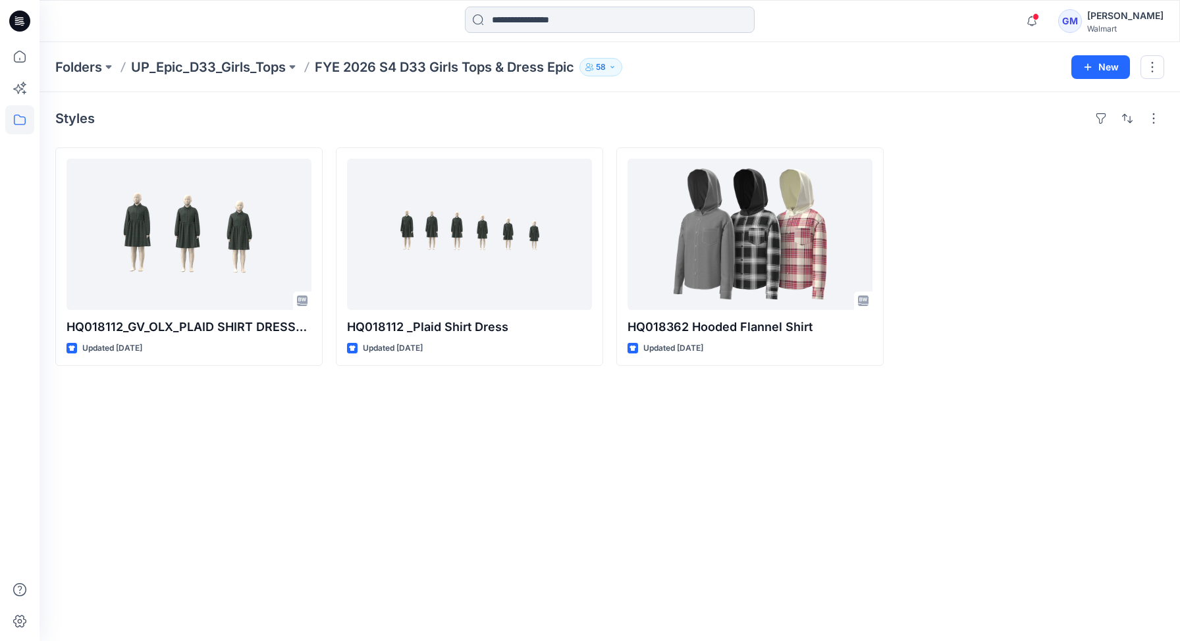
click at [513, 20] on input at bounding box center [610, 20] width 290 height 26
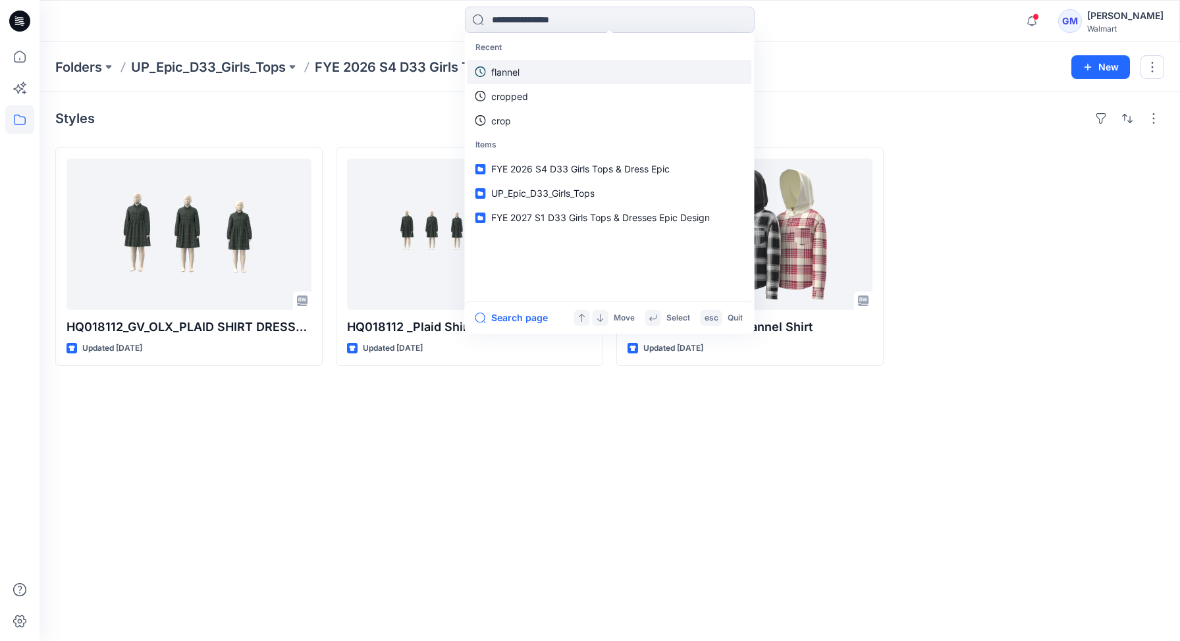
click at [505, 73] on p "flannel" at bounding box center [505, 72] width 28 height 14
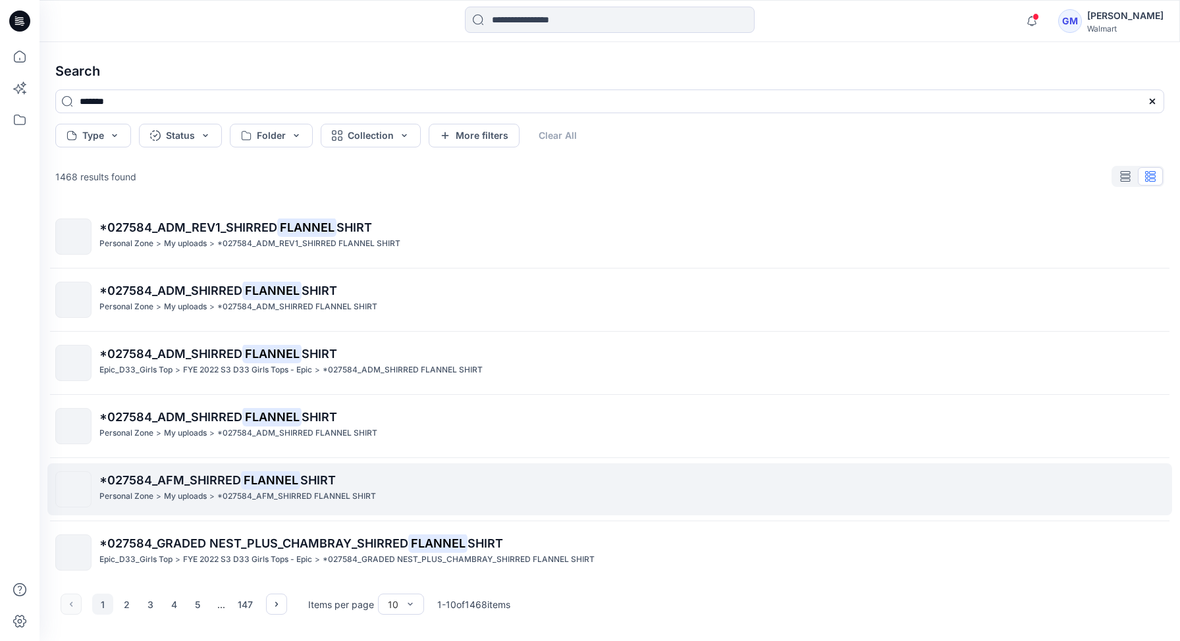
click at [124, 481] on span "*027584_AFM_SHIRRED" at bounding box center [170, 480] width 142 height 14
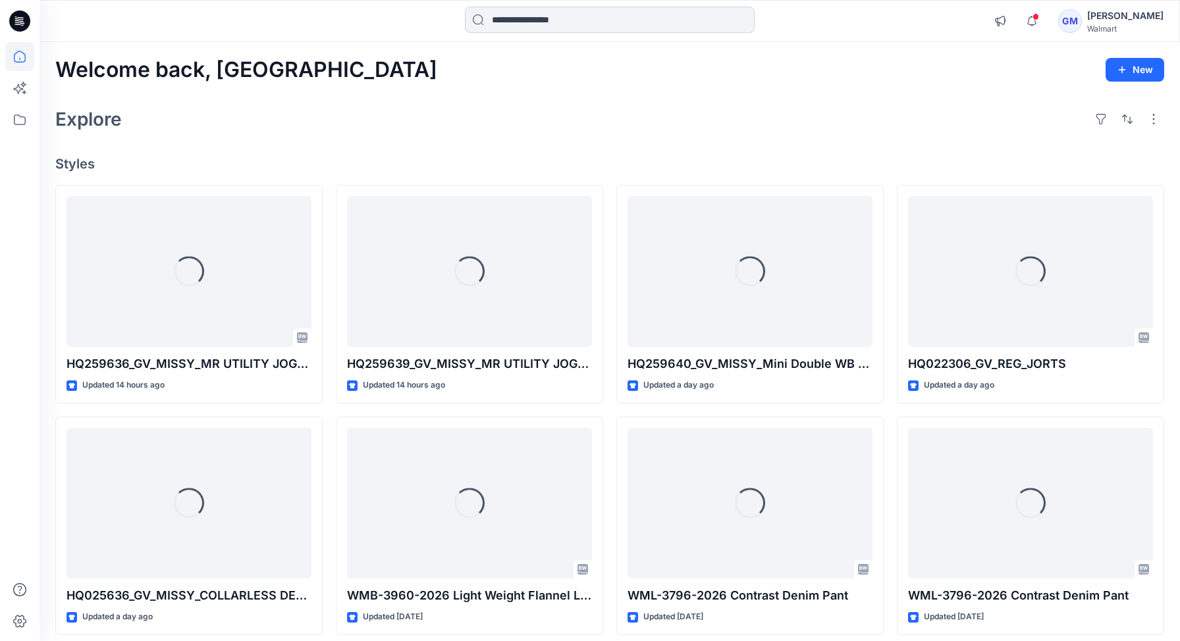
click at [527, 20] on input at bounding box center [610, 20] width 290 height 26
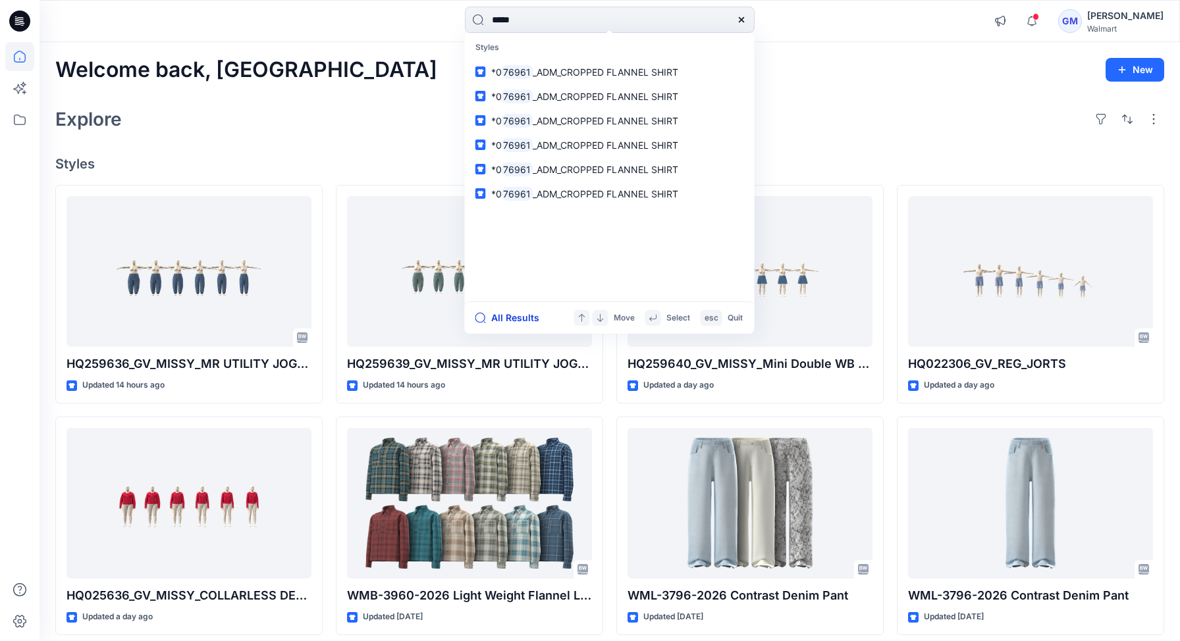
type input "*****"
click at [511, 321] on button "All Results" at bounding box center [511, 318] width 72 height 16
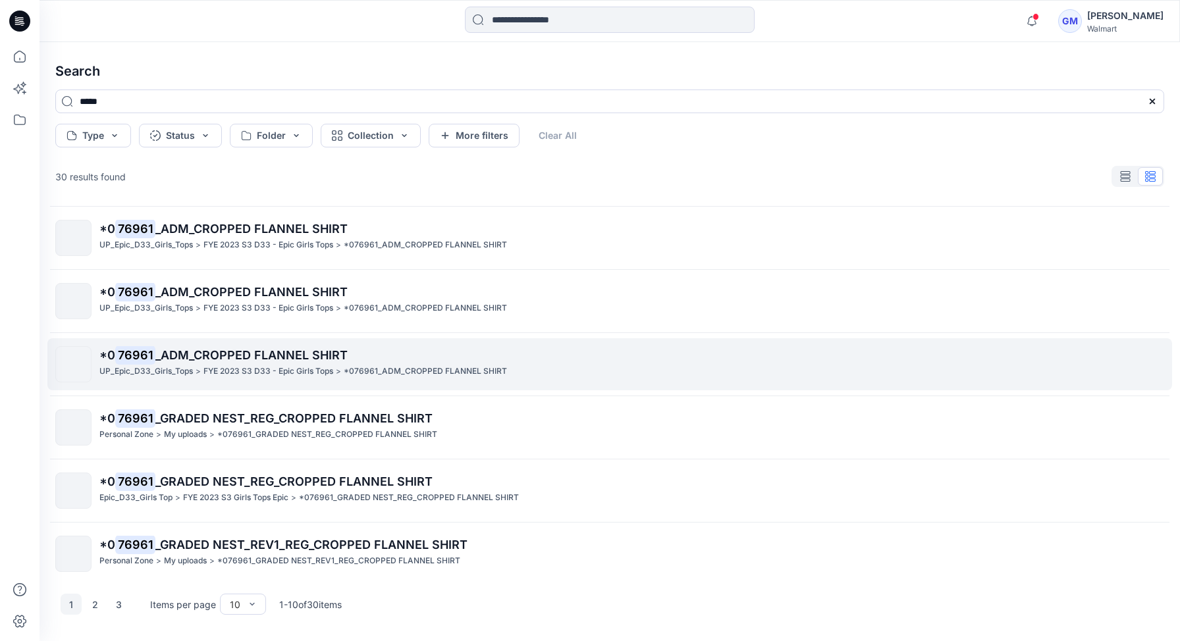
scroll to position [259, 0]
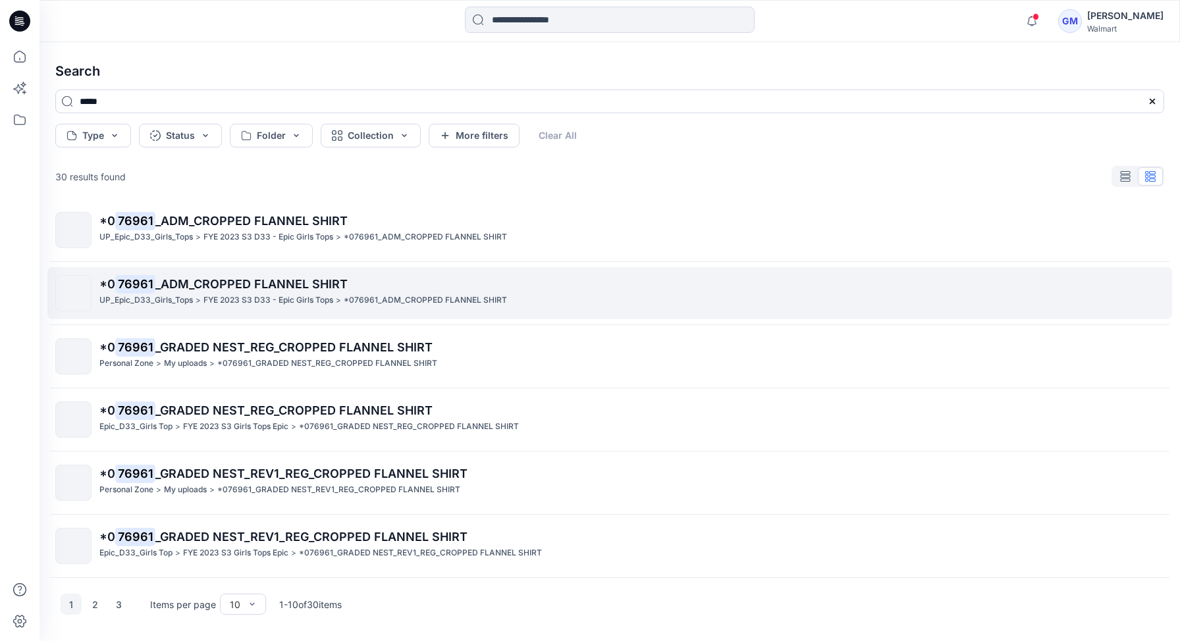
click at [215, 280] on span "_ADM_CROPPED FLANNEL SHIRT" at bounding box center [251, 284] width 192 height 14
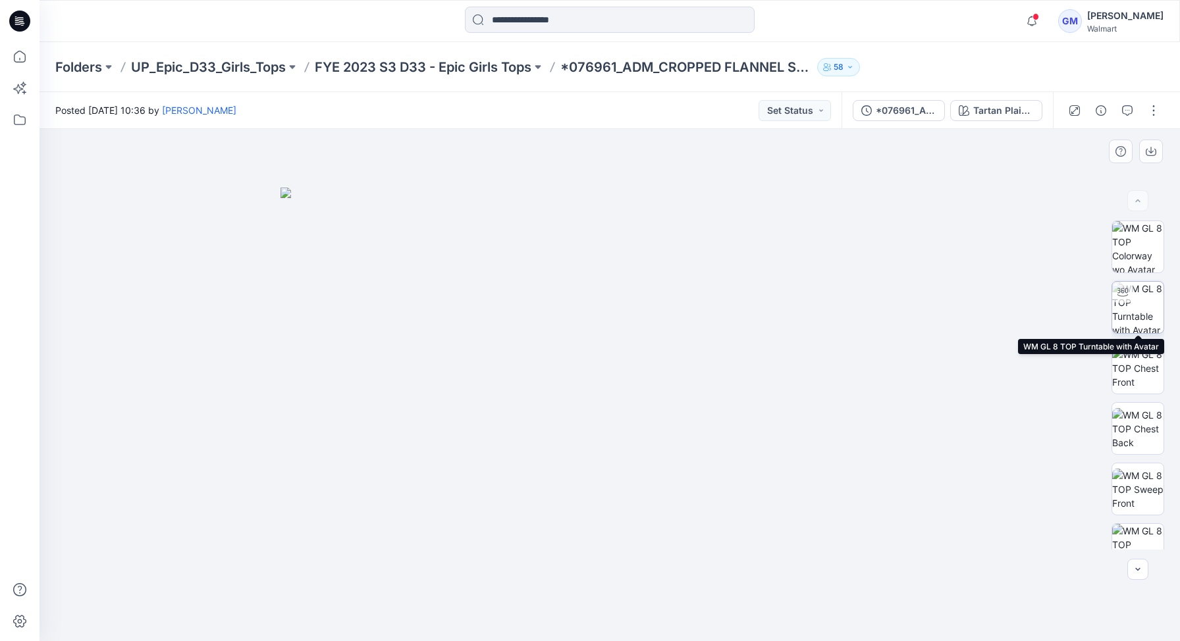
click at [1145, 315] on img at bounding box center [1137, 307] width 51 height 51
click at [549, 22] on input at bounding box center [610, 20] width 290 height 26
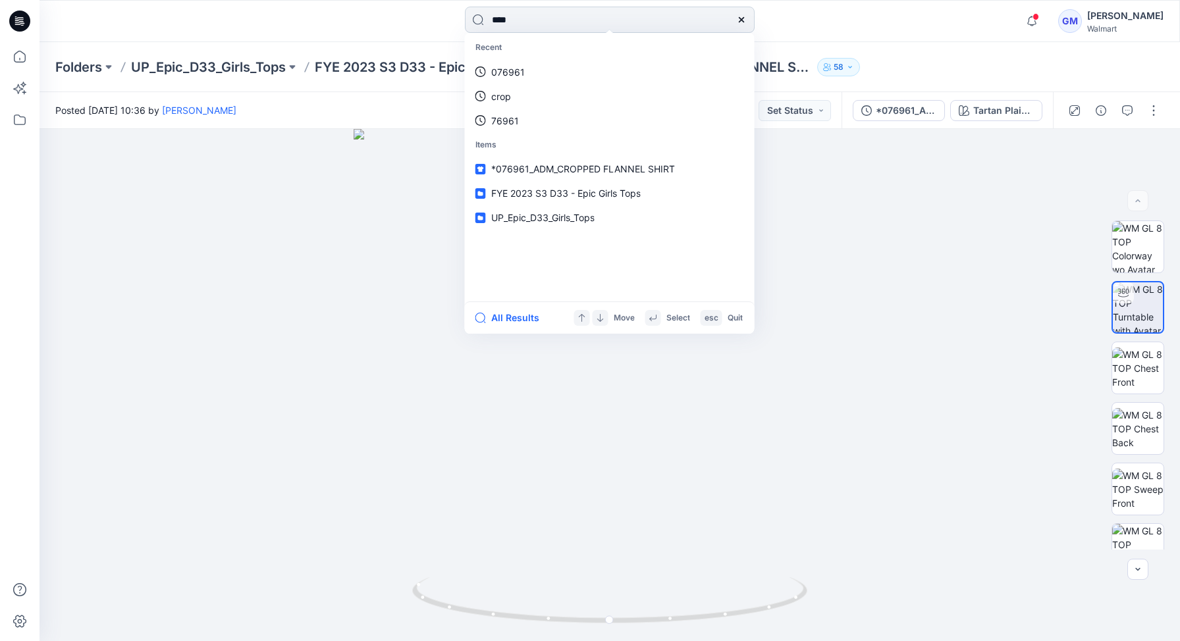
type input "*****"
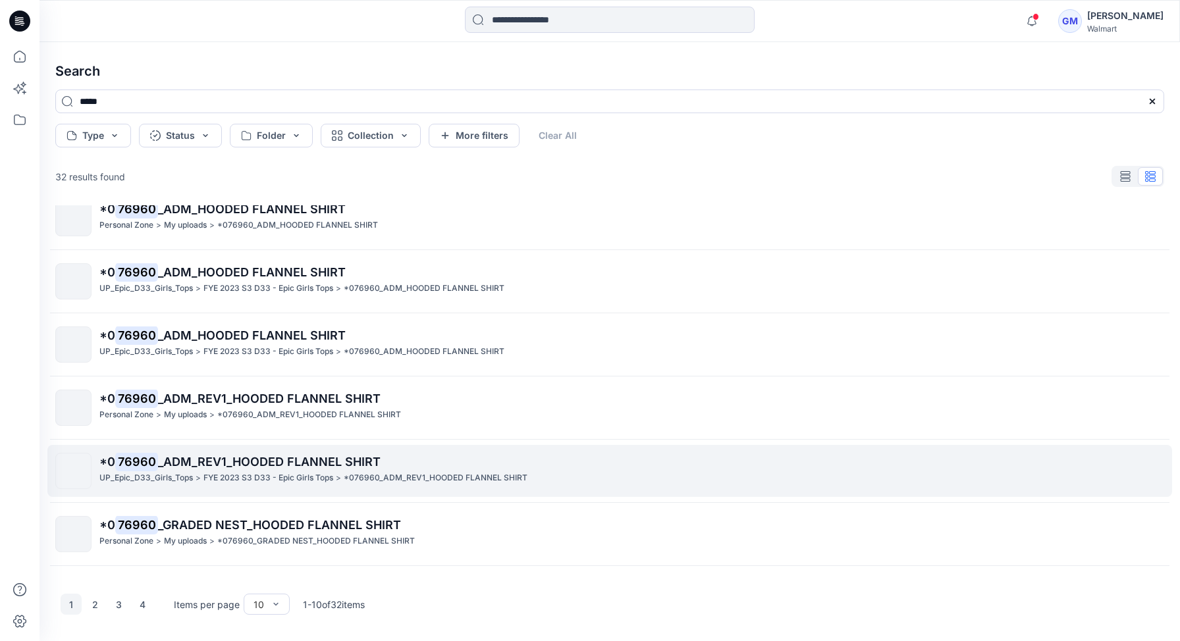
scroll to position [171, 0]
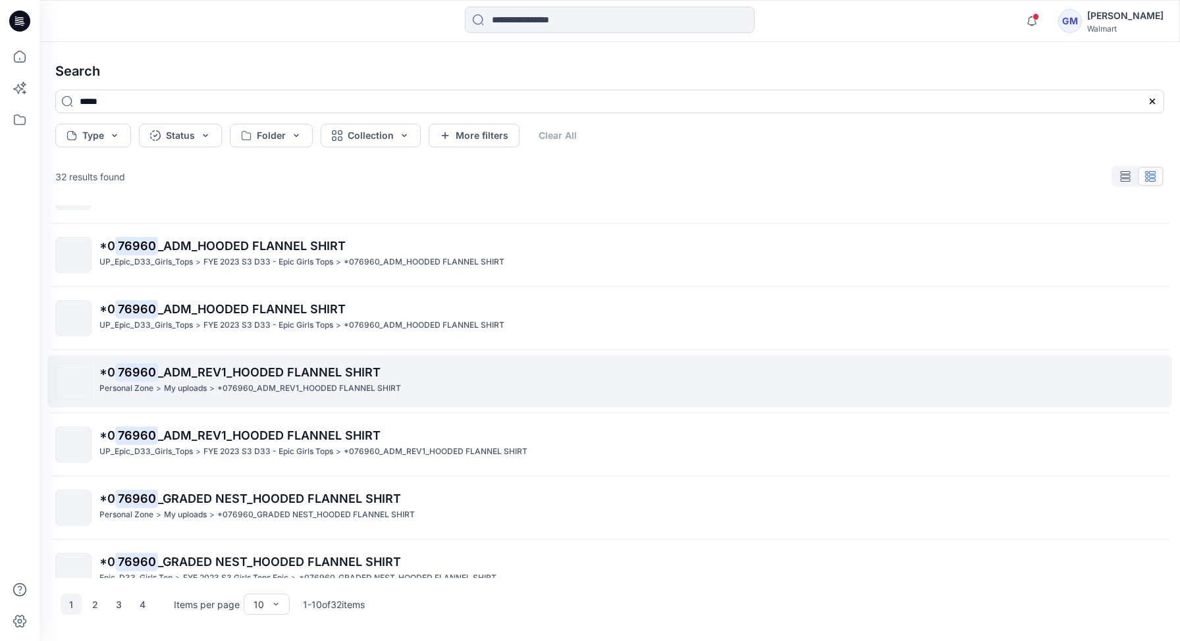
click at [209, 365] on span "_ADM_REV1_HOODED FLANNEL SHIRT" at bounding box center [269, 372] width 222 height 14
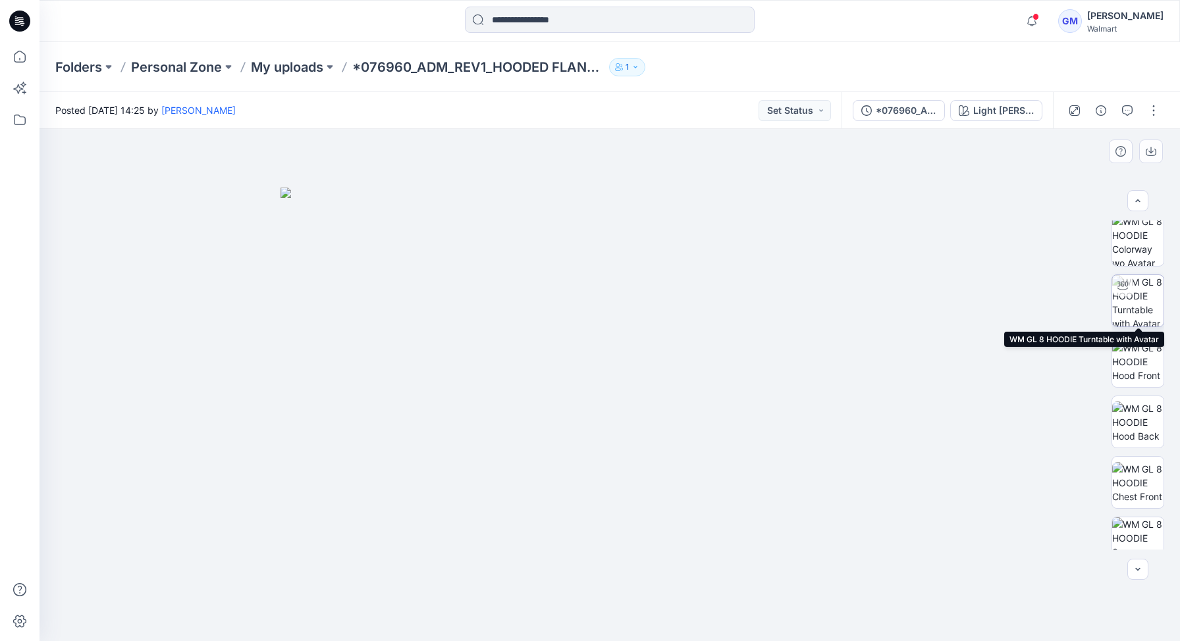
click at [1137, 309] on img at bounding box center [1137, 300] width 51 height 51
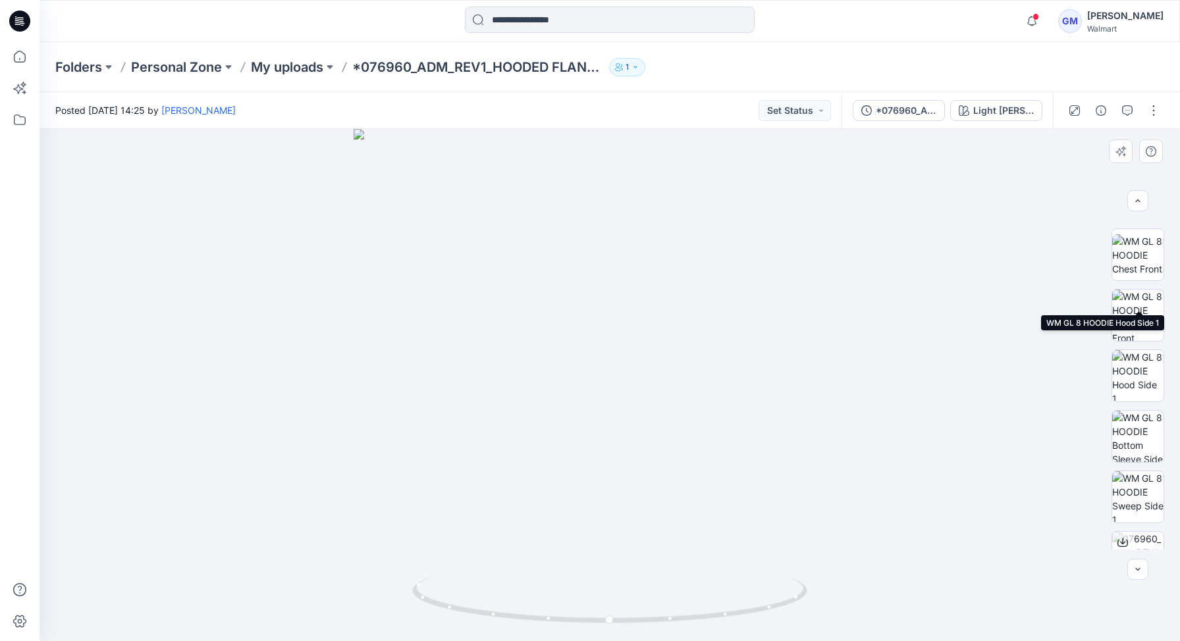
scroll to position [329, 0]
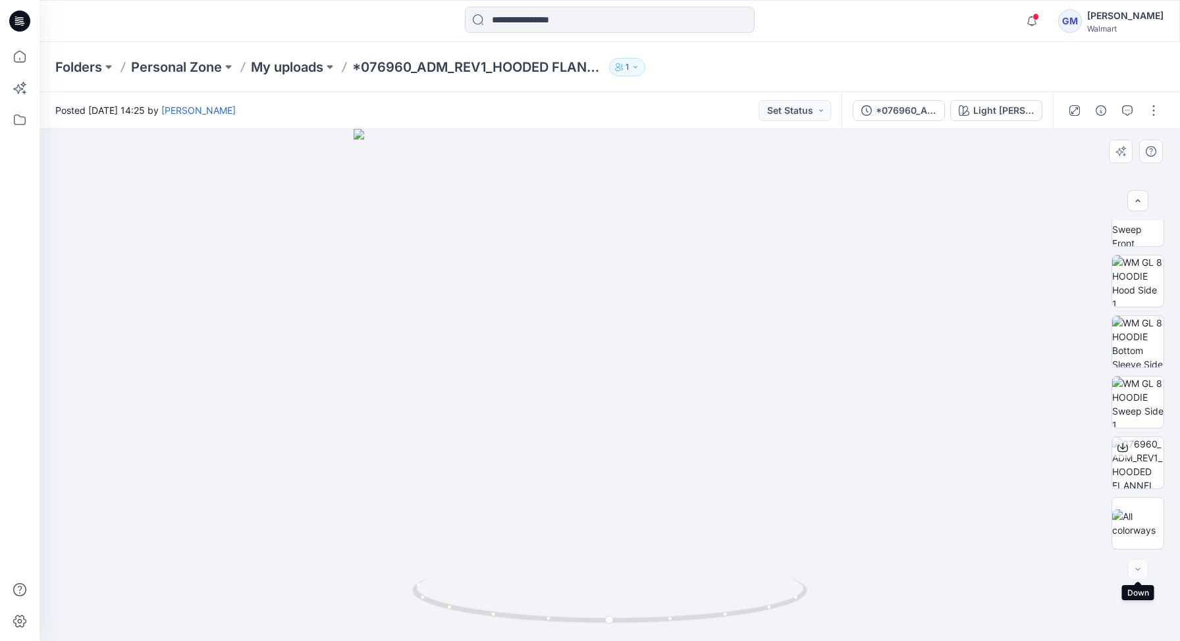
click at [1136, 571] on div at bounding box center [1137, 569] width 21 height 21
click at [538, 16] on input at bounding box center [610, 20] width 290 height 26
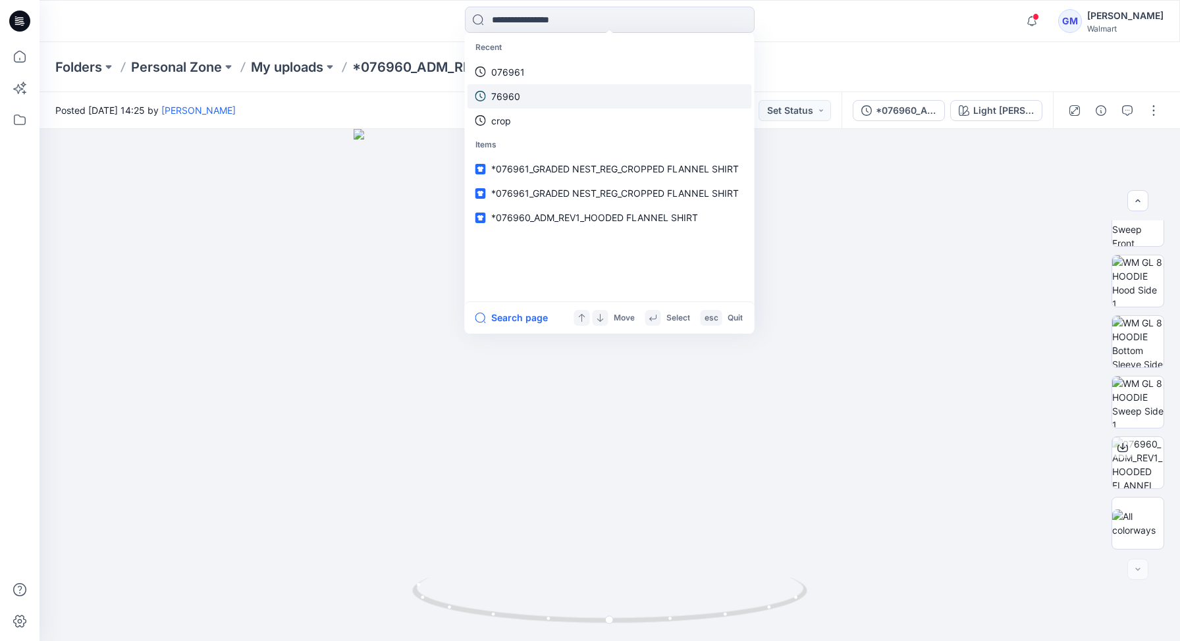
click at [516, 90] on p "76960" at bounding box center [505, 97] width 29 height 14
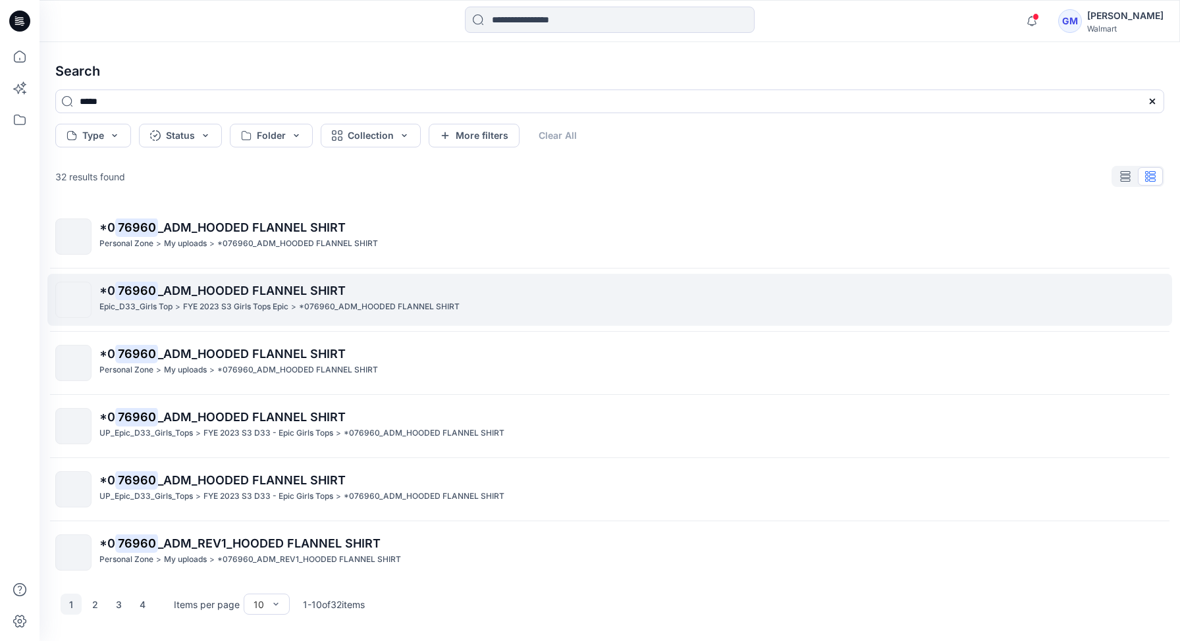
click at [263, 292] on span "_ADM_HOODED FLANNEL SHIRT" at bounding box center [252, 291] width 188 height 14
